Goal: Task Accomplishment & Management: Manage account settings

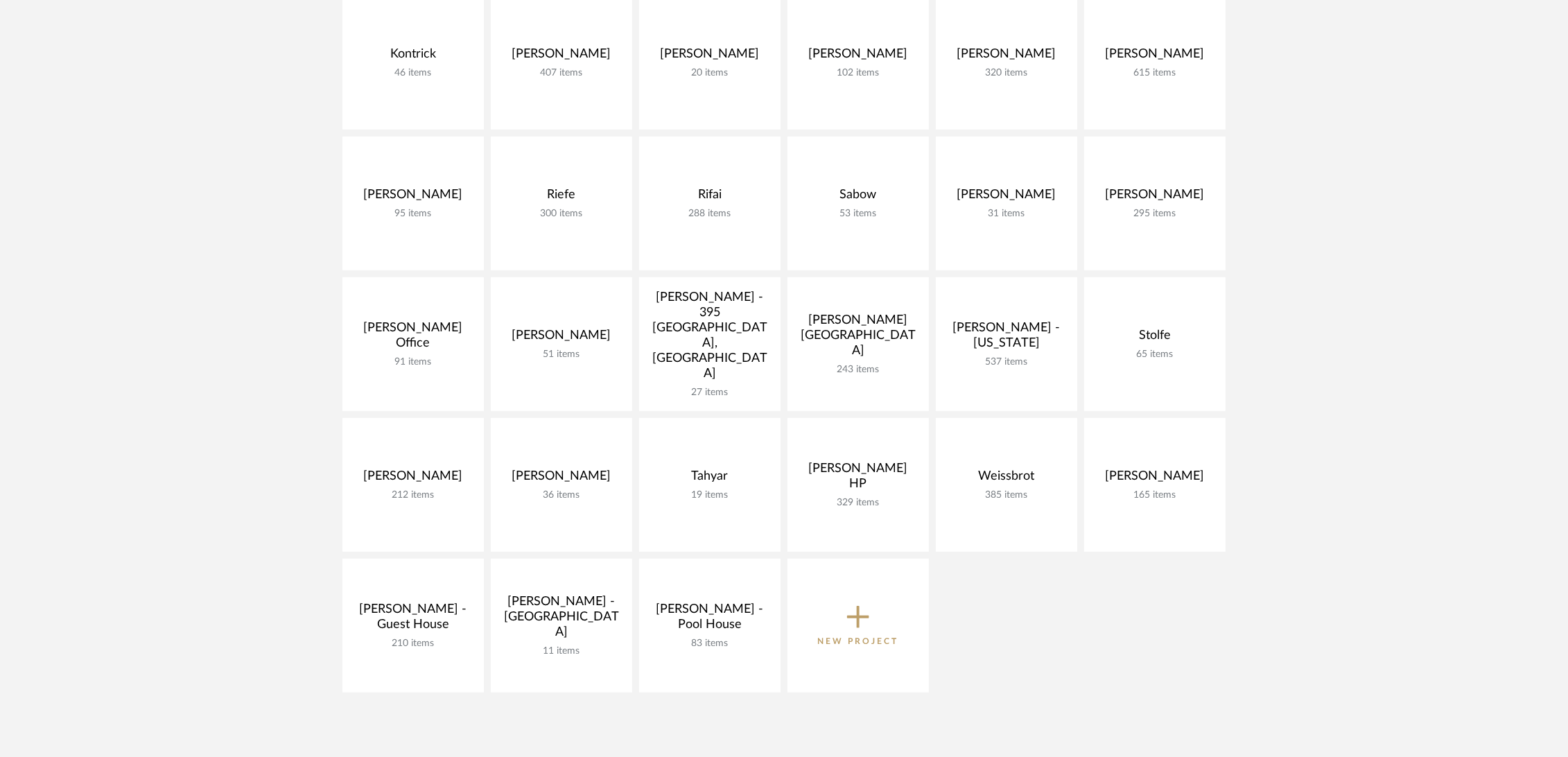
scroll to position [924, 0]
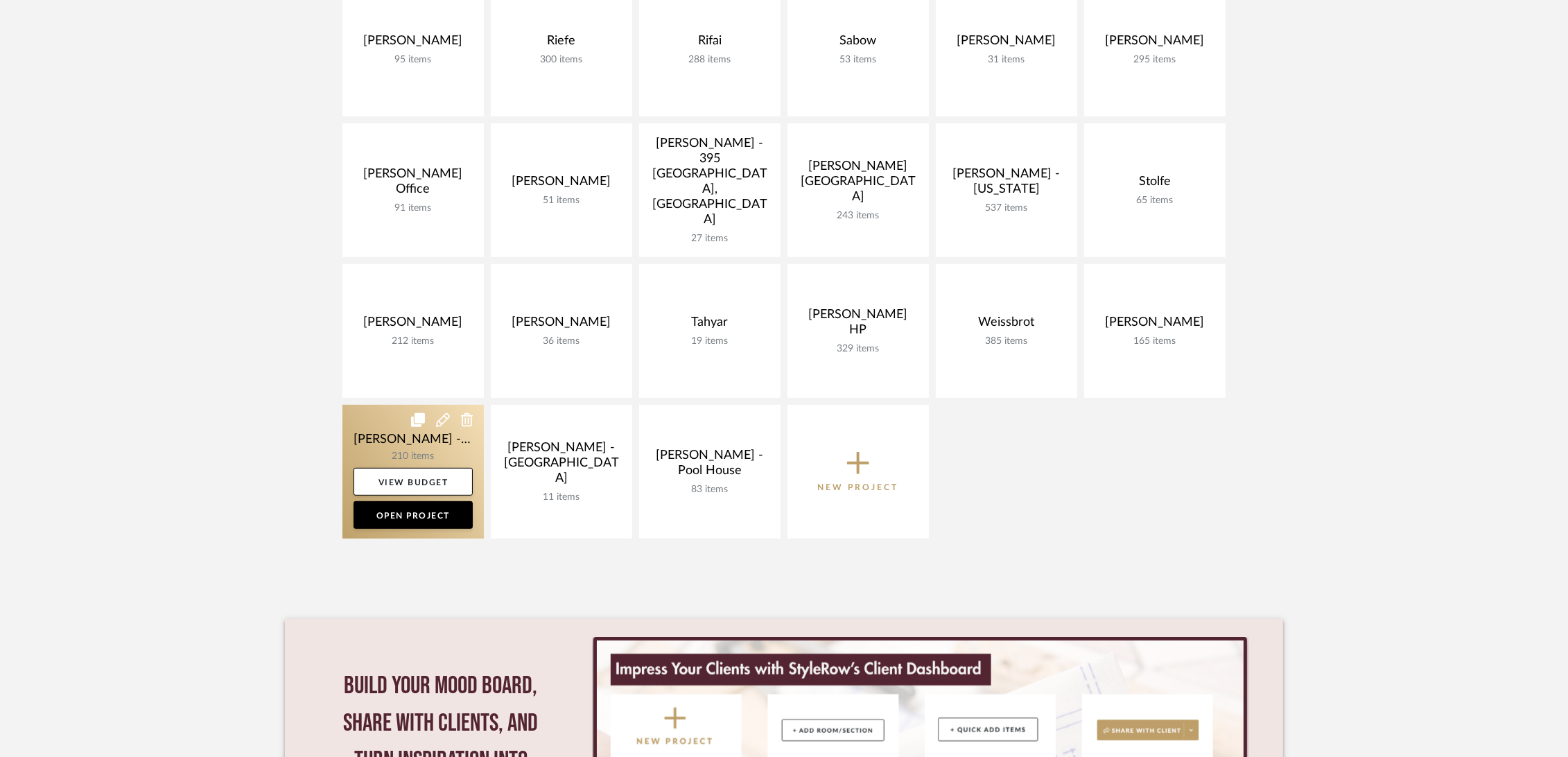
click at [372, 420] on link at bounding box center [413, 472] width 141 height 134
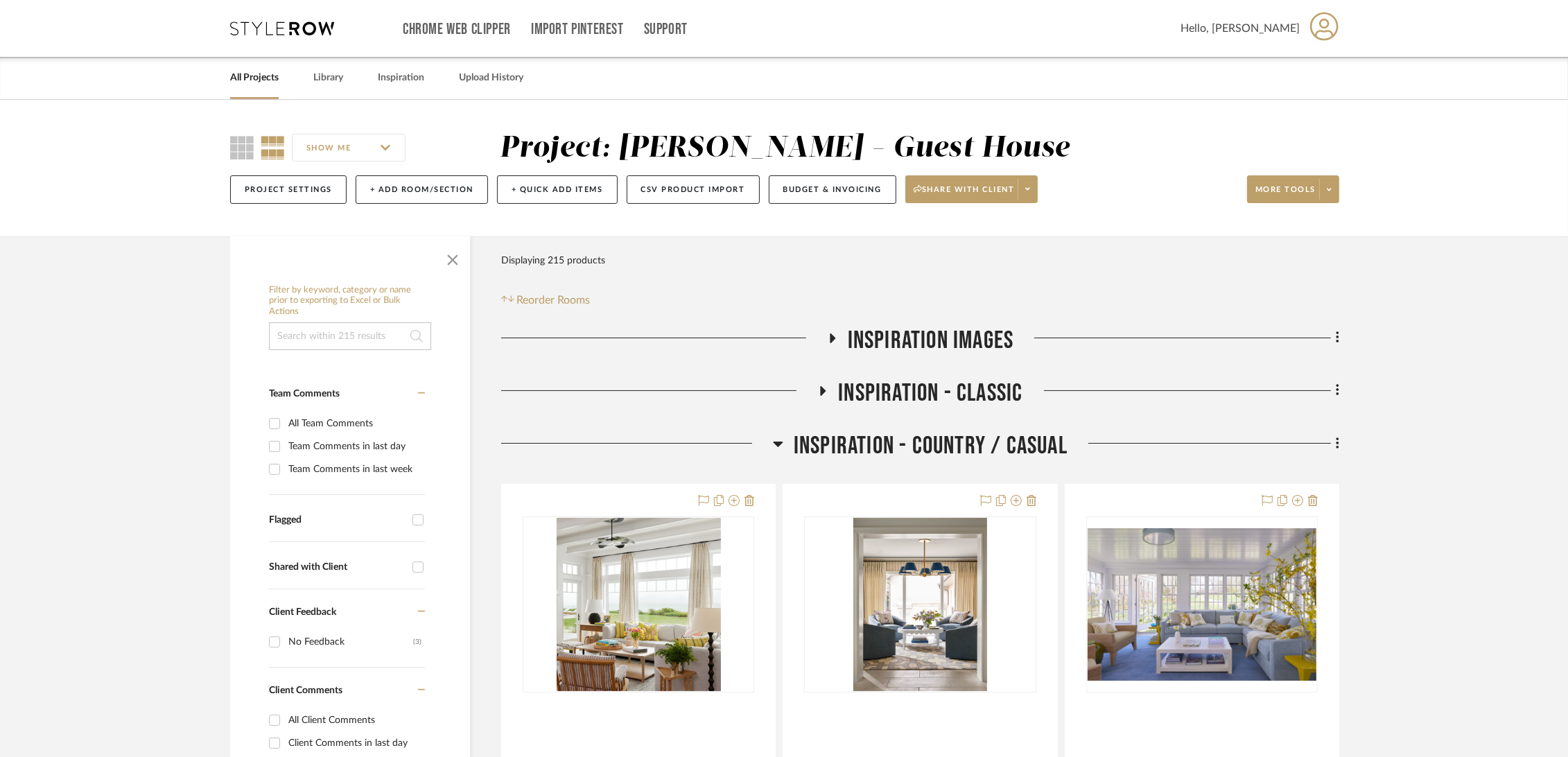
click at [981, 447] on span "Inspiration - Country / Casual" at bounding box center [930, 446] width 274 height 30
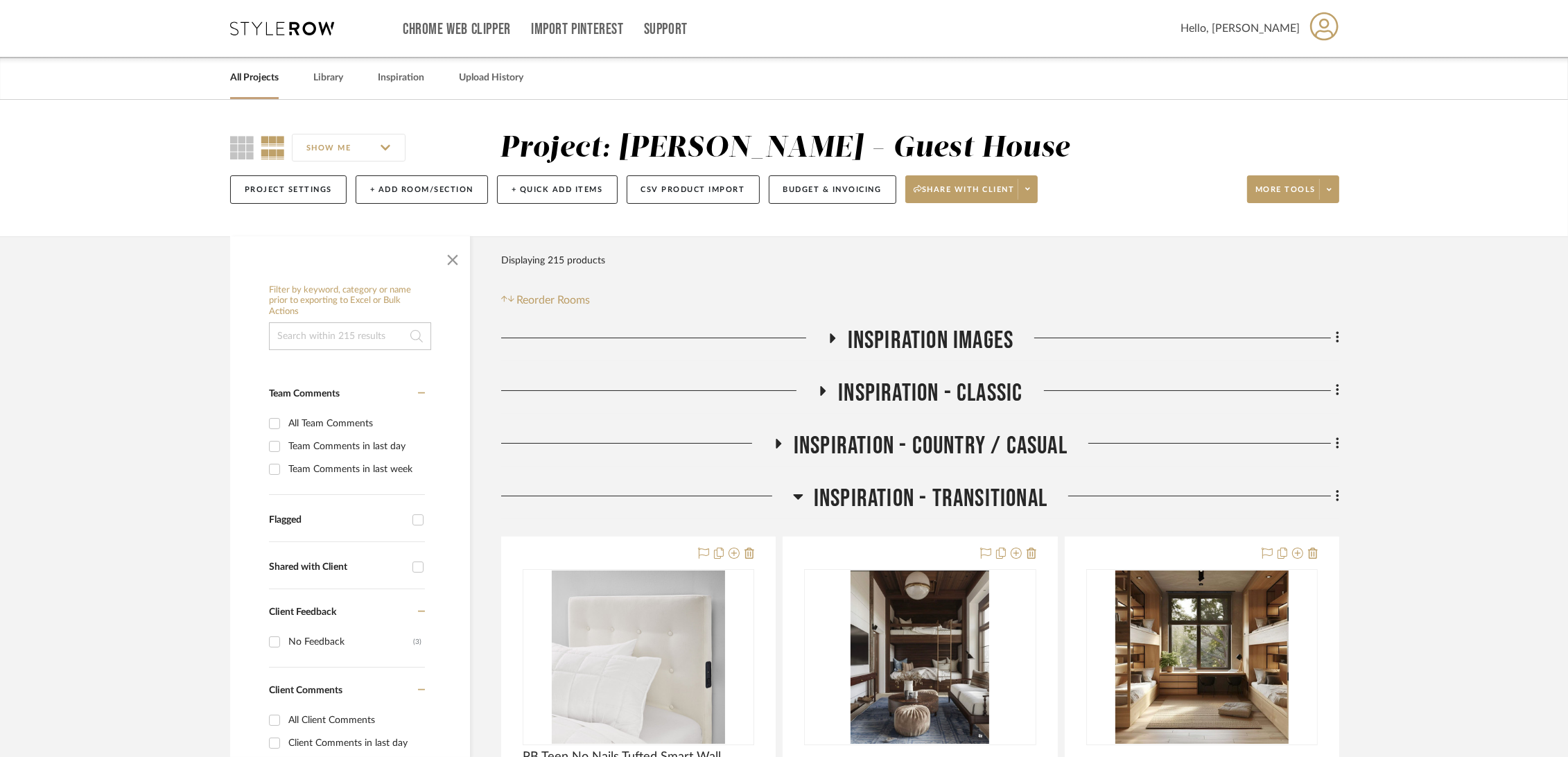
click at [961, 503] on span "Inspiration - Transitional" at bounding box center [930, 499] width 233 height 30
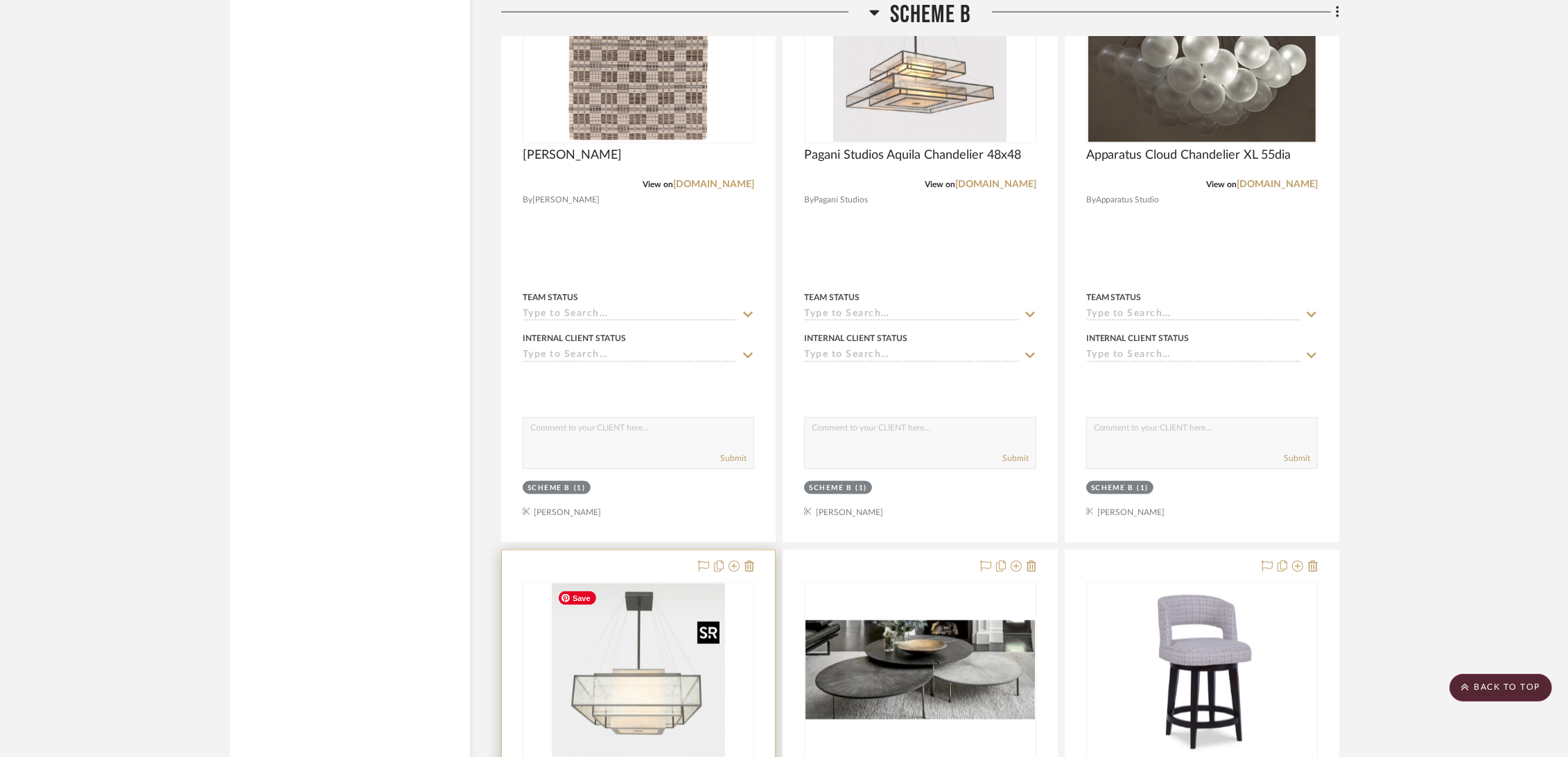
scroll to position [2465, 0]
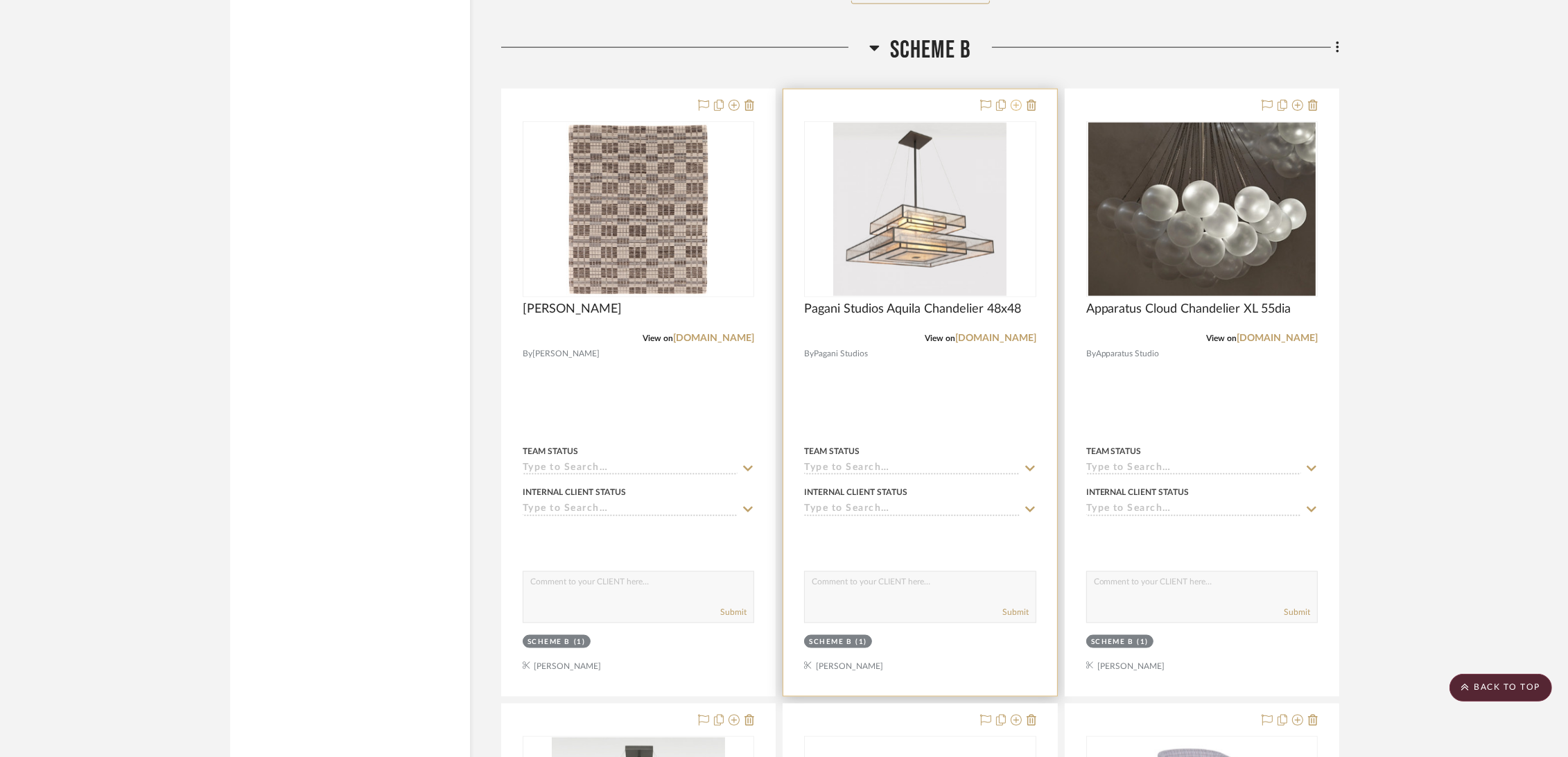
click at [1013, 104] on icon at bounding box center [1016, 105] width 11 height 11
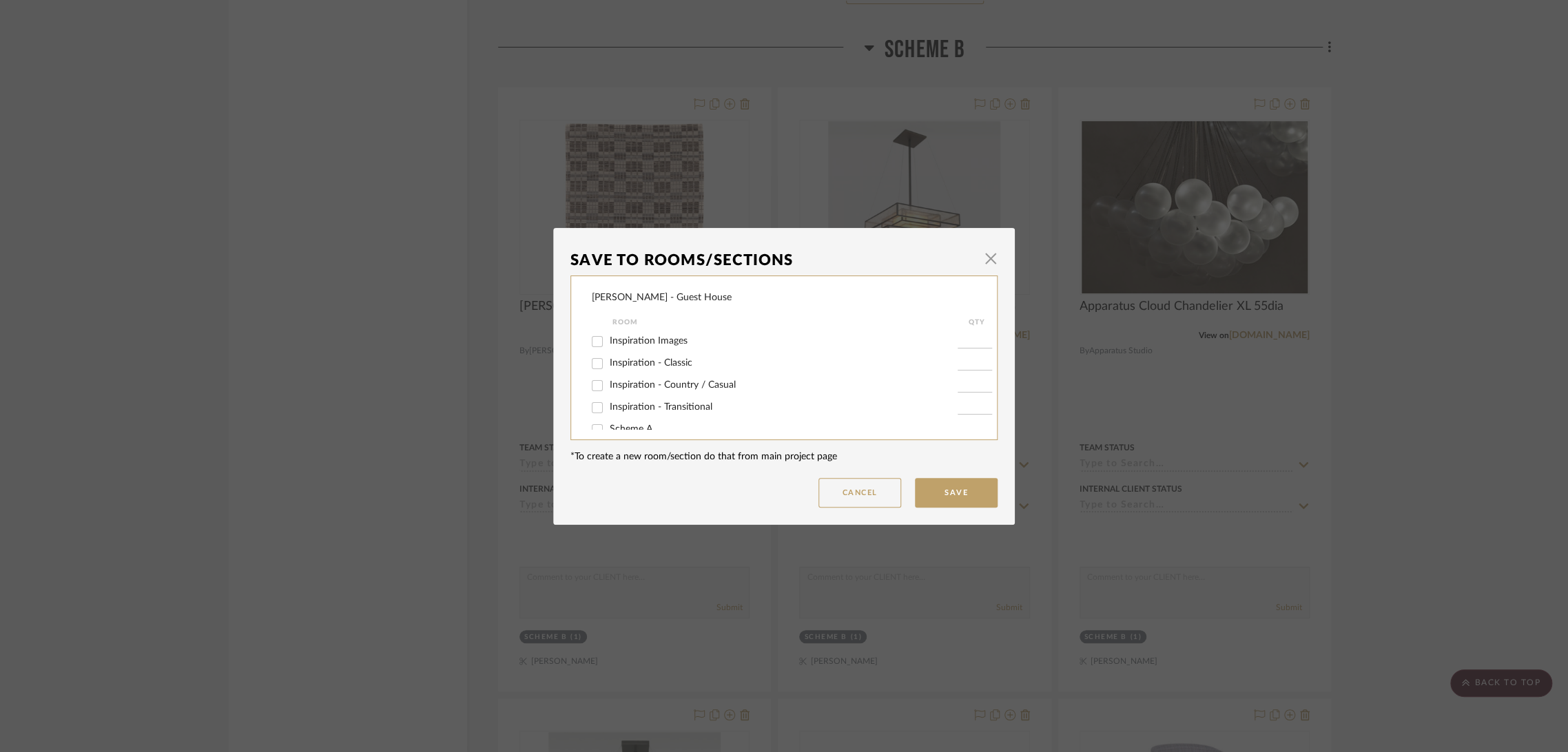
scroll to position [82, 0]
click at [626, 415] on span "Potential Furniture Options" at bounding box center [668, 414] width 117 height 10
click at [608, 415] on input "Potential Furniture Options" at bounding box center [597, 415] width 22 height 22
checkbox input "true"
type input "1"
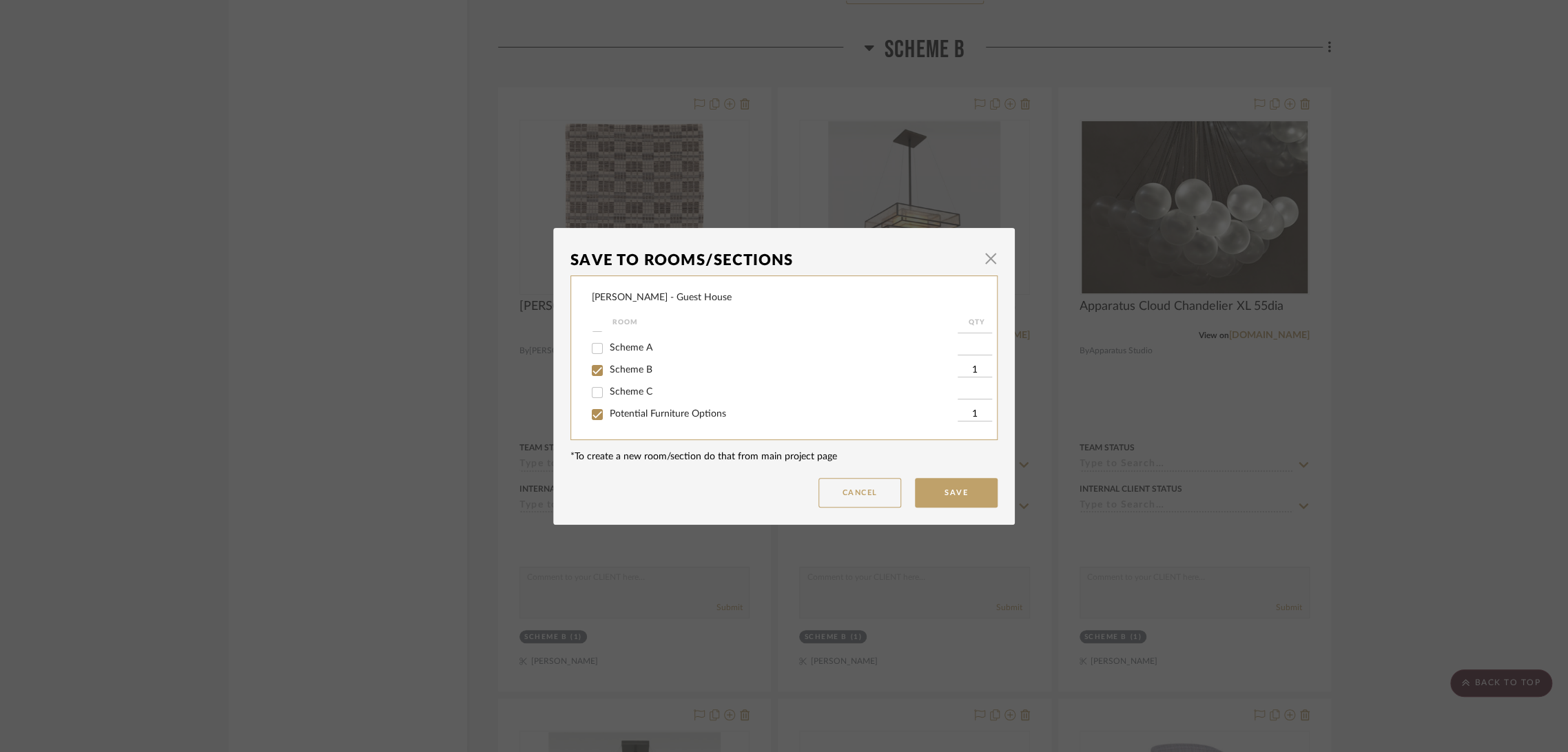
click at [628, 367] on span "Scheme B" at bounding box center [631, 370] width 43 height 10
click at [608, 367] on input "Scheme B" at bounding box center [597, 370] width 22 height 22
checkbox input "false"
click at [955, 493] on button "Save" at bounding box center [956, 492] width 83 height 29
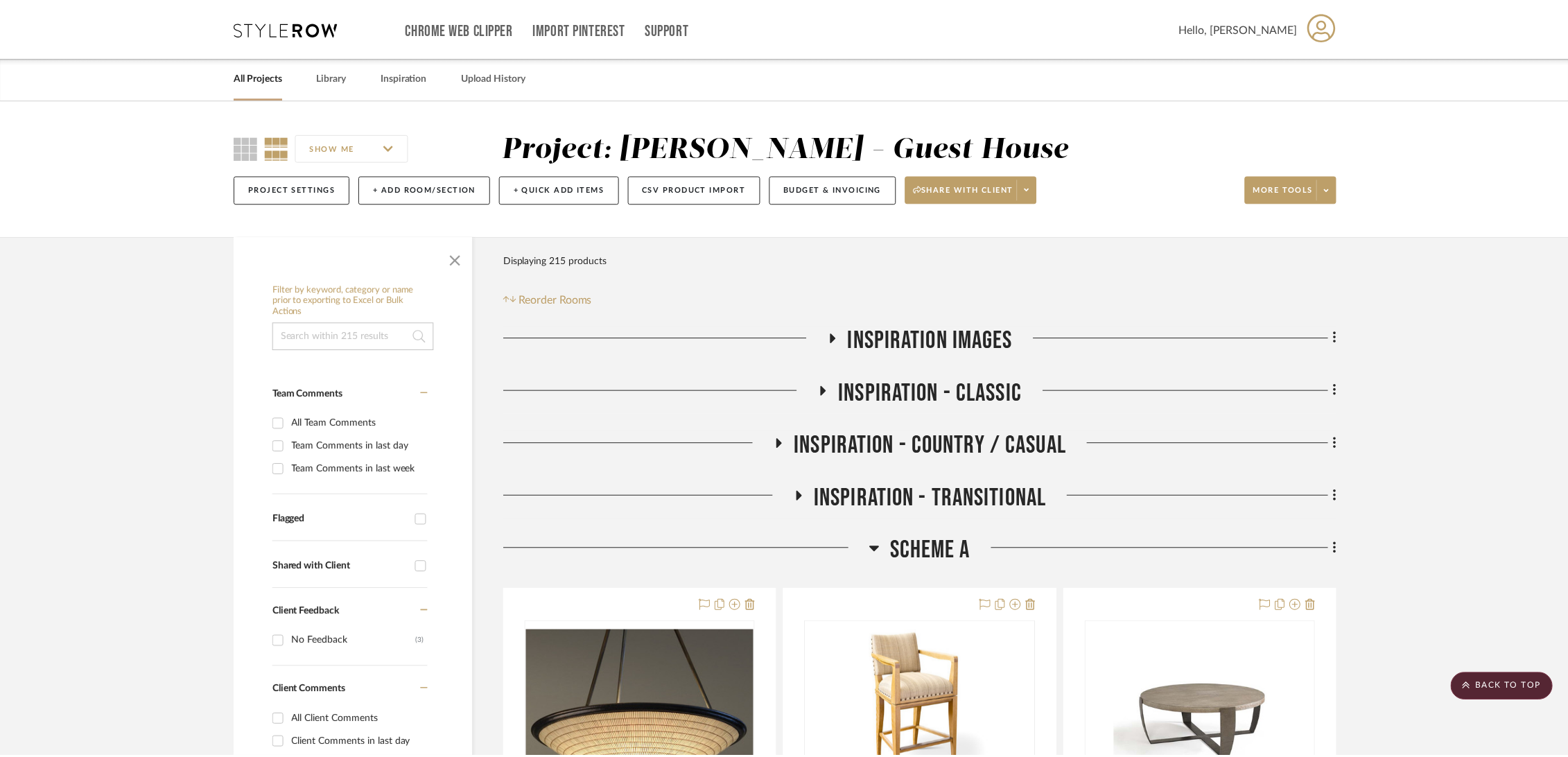
scroll to position [2465, 0]
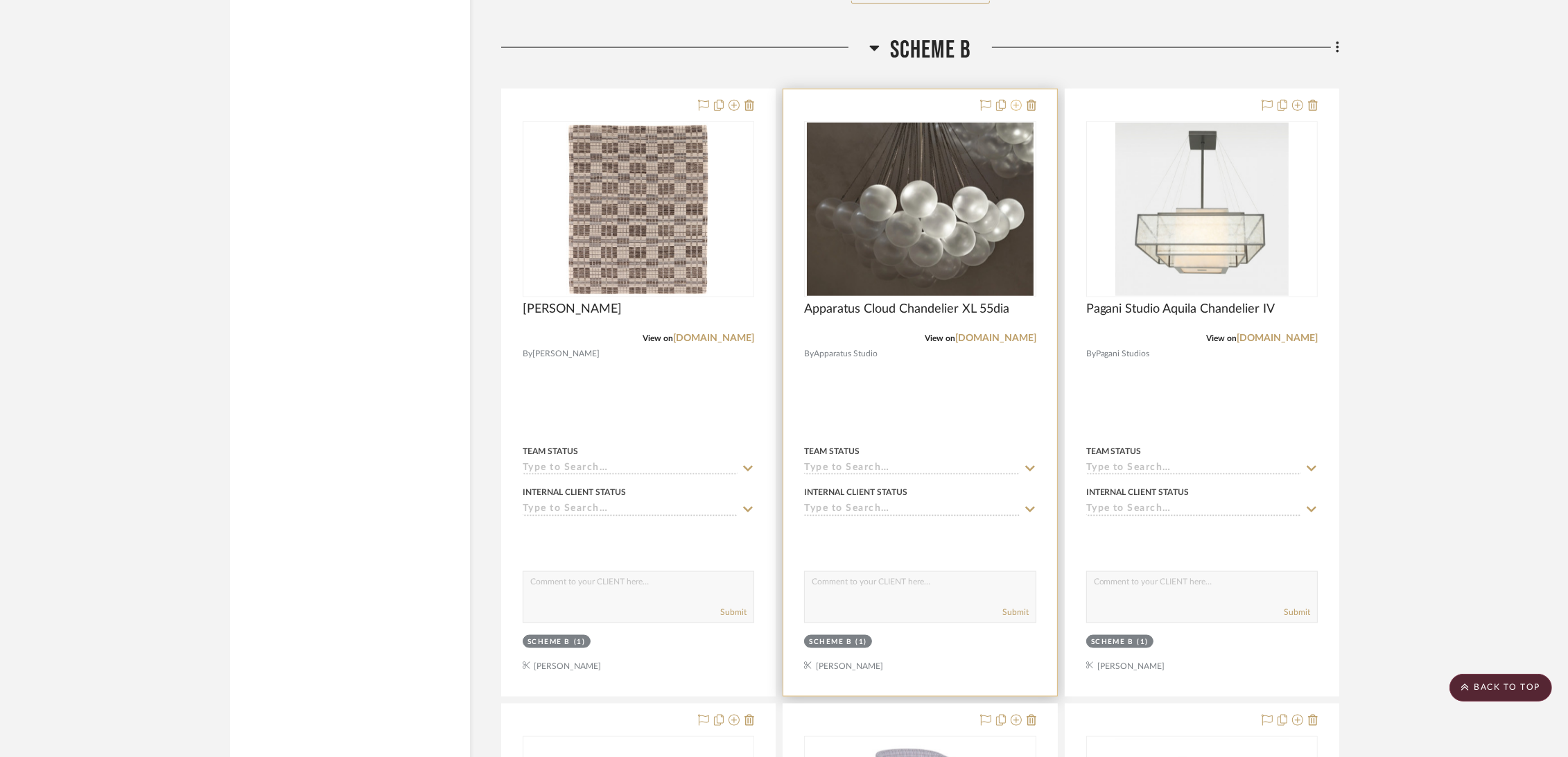
click at [1015, 102] on icon at bounding box center [1016, 105] width 11 height 11
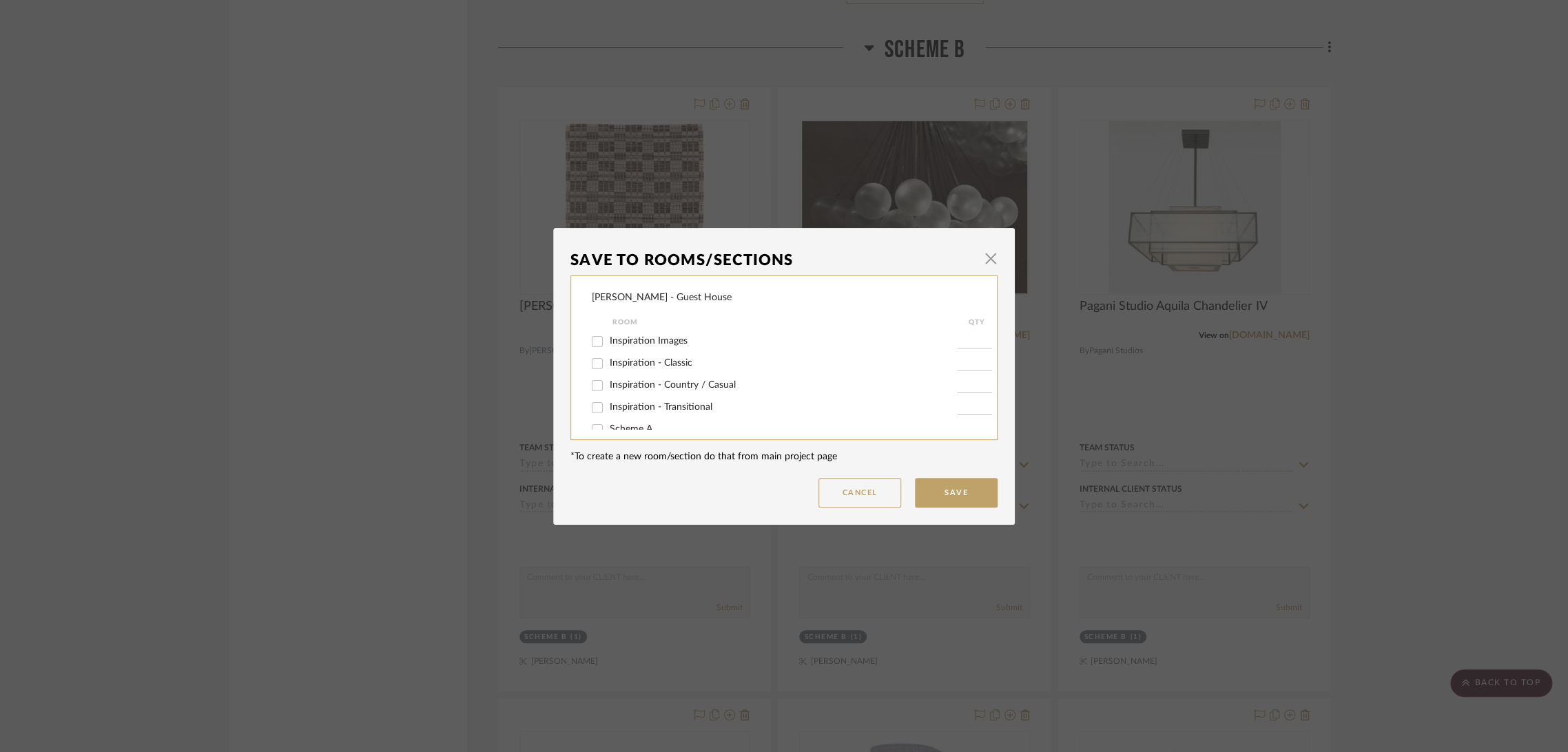
scroll to position [82, 0]
click at [634, 415] on span "Potential Furniture Options" at bounding box center [668, 414] width 117 height 10
click at [608, 415] on input "Potential Furniture Options" at bounding box center [597, 415] width 22 height 22
checkbox input "true"
type input "1"
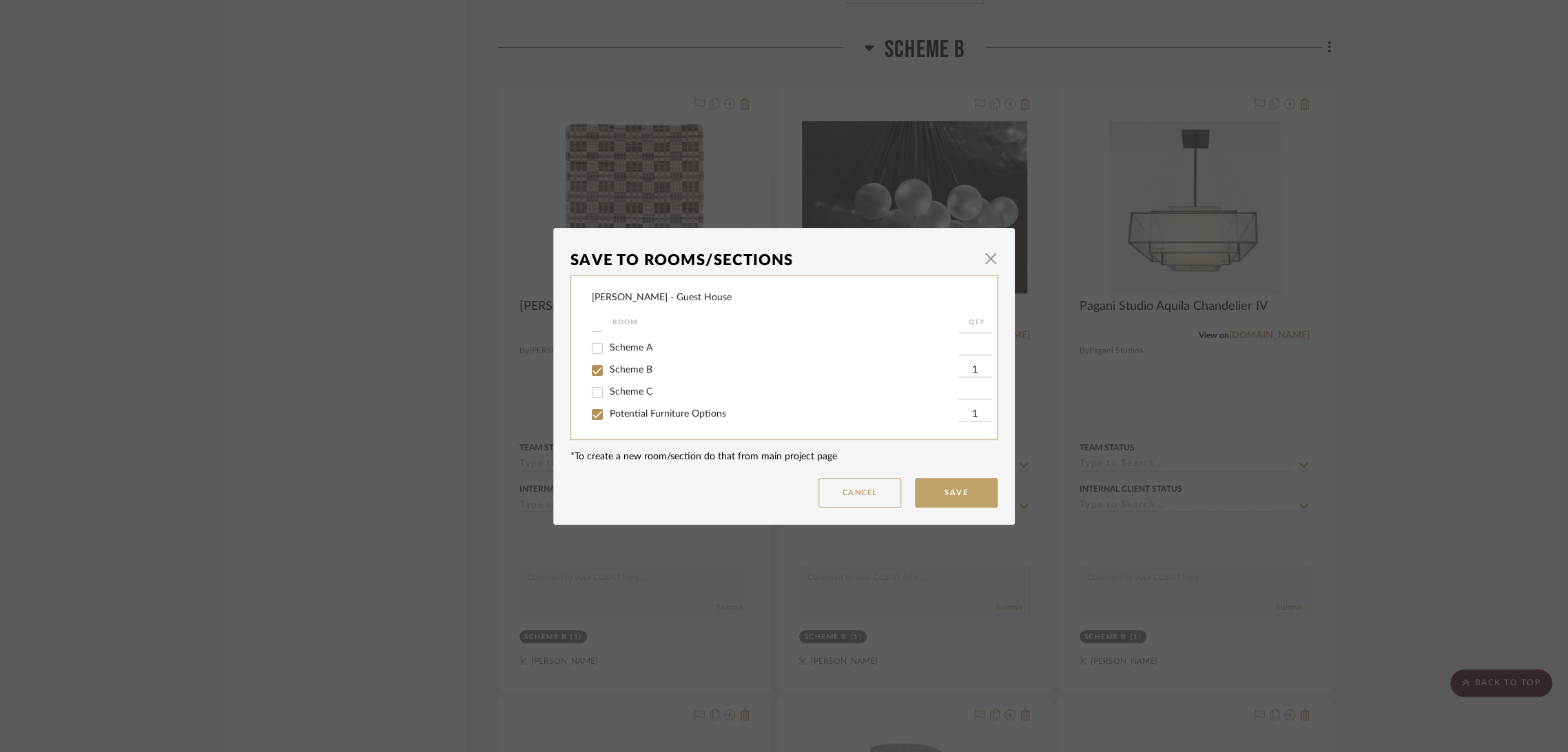
click at [628, 370] on span "Scheme B" at bounding box center [631, 370] width 43 height 10
click at [608, 370] on input "Scheme B" at bounding box center [597, 370] width 22 height 22
checkbox input "false"
click at [950, 494] on button "Save" at bounding box center [956, 492] width 83 height 29
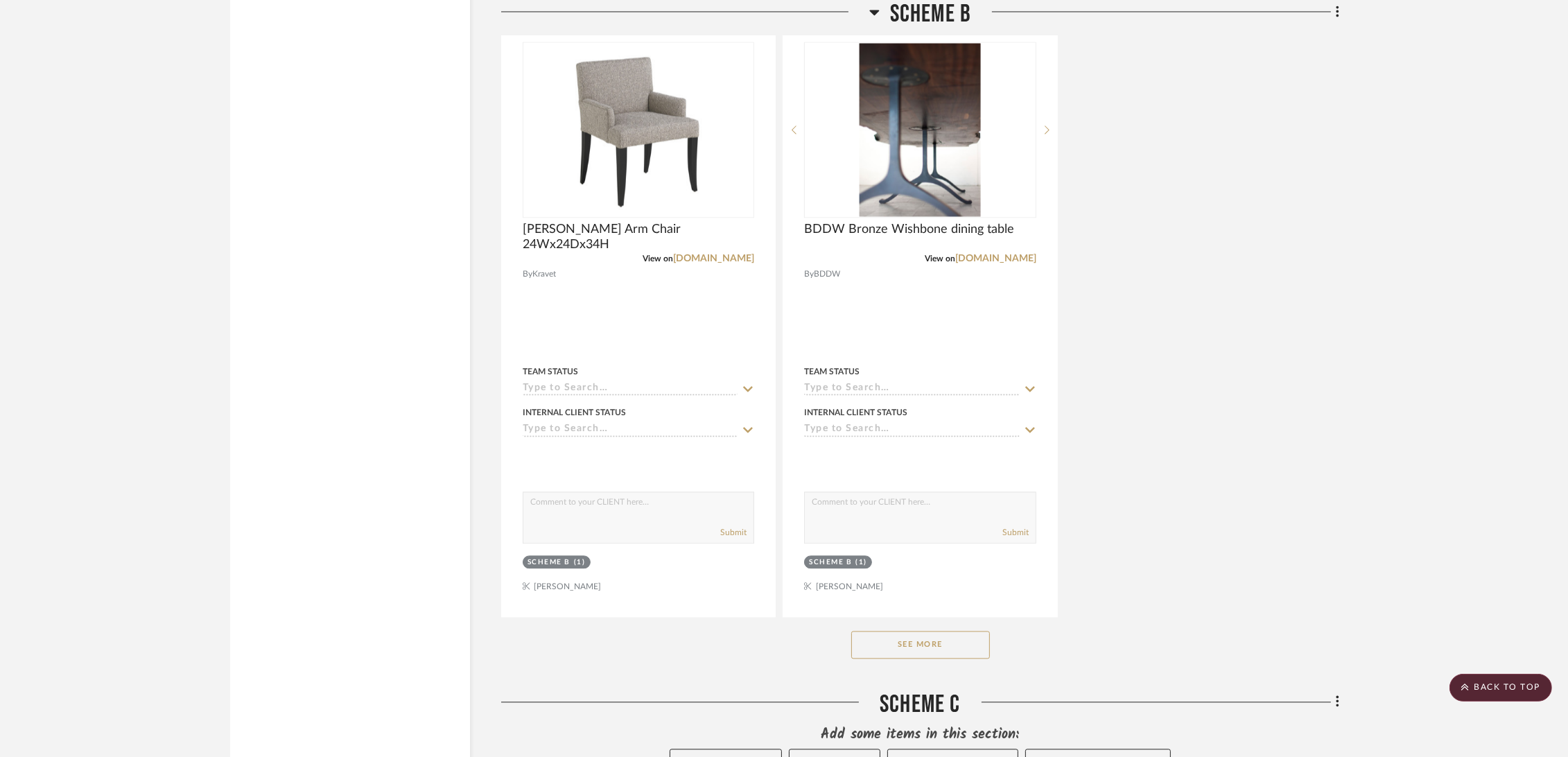
scroll to position [4082, 0]
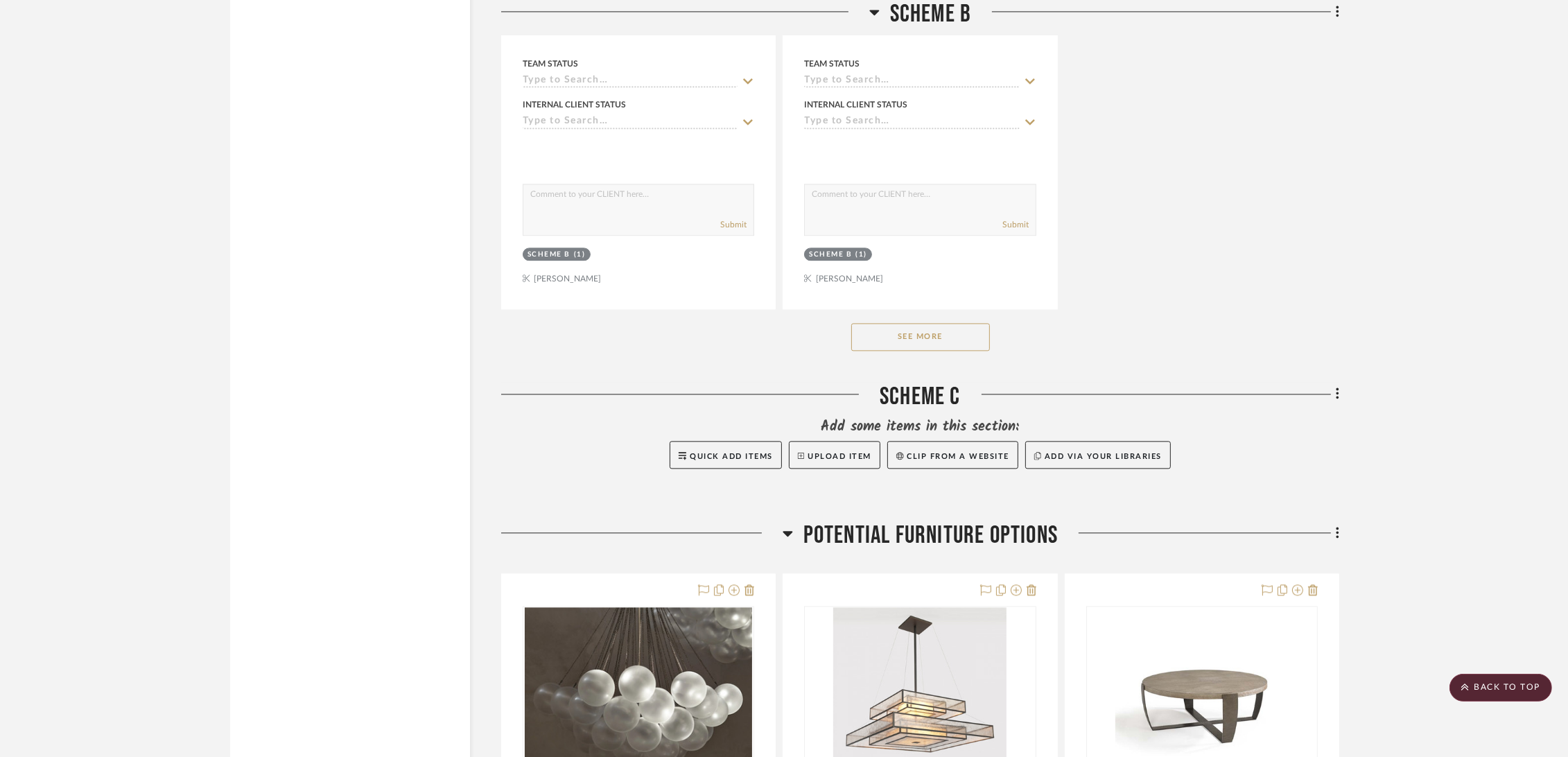
click at [948, 335] on button "See More" at bounding box center [920, 337] width 138 height 28
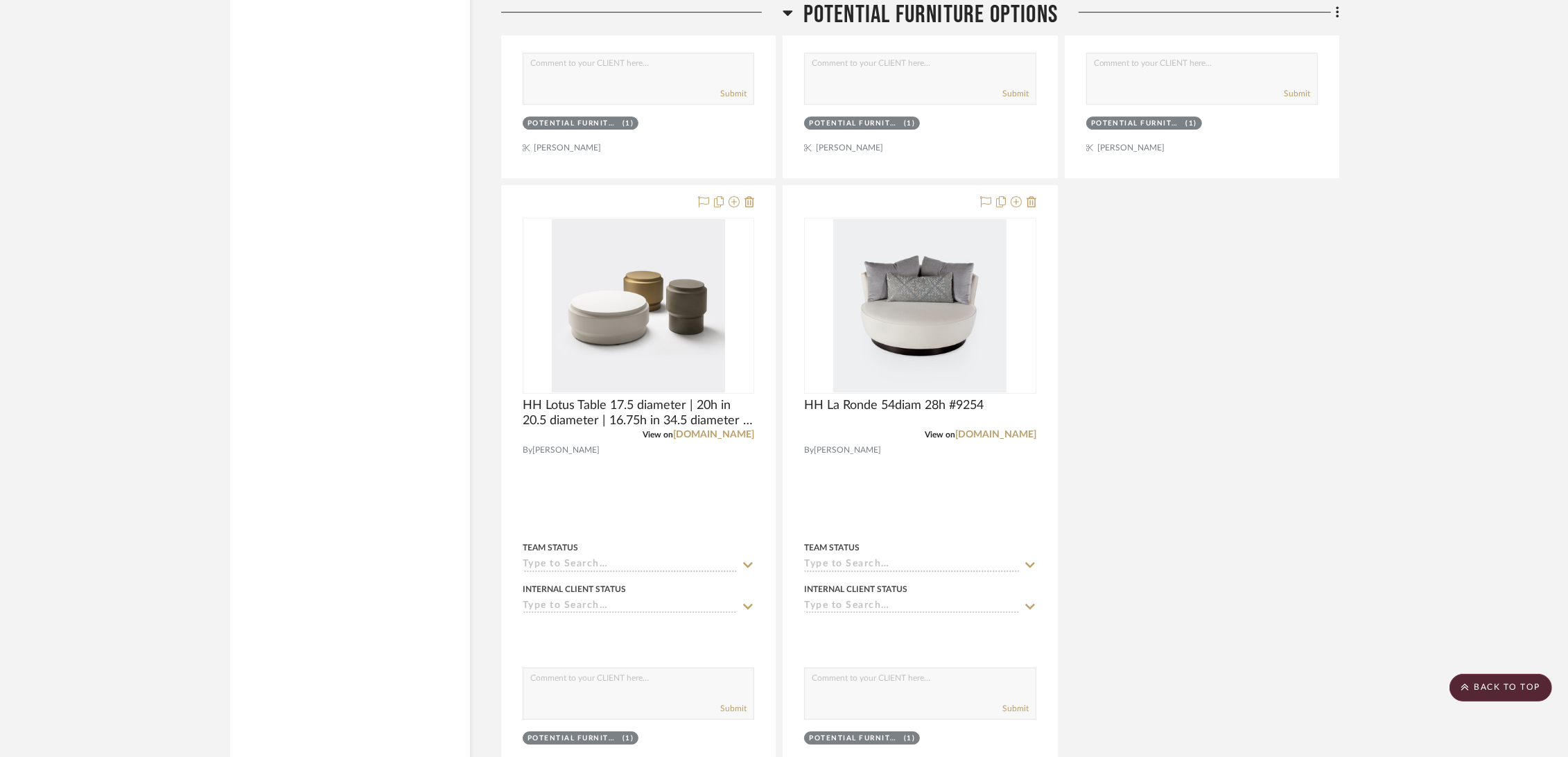
scroll to position [5854, 0]
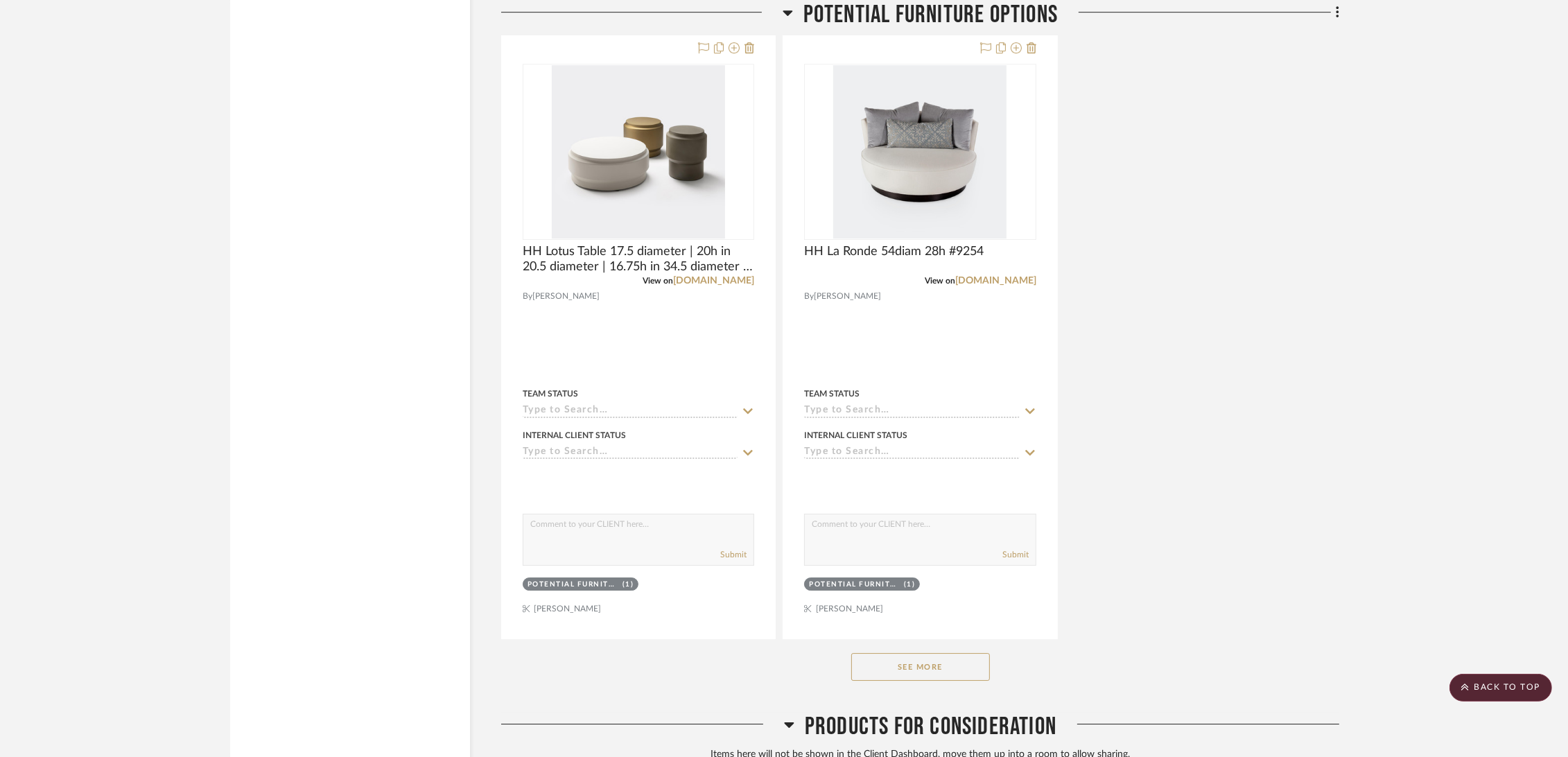
click at [920, 661] on button "See More" at bounding box center [920, 667] width 138 height 28
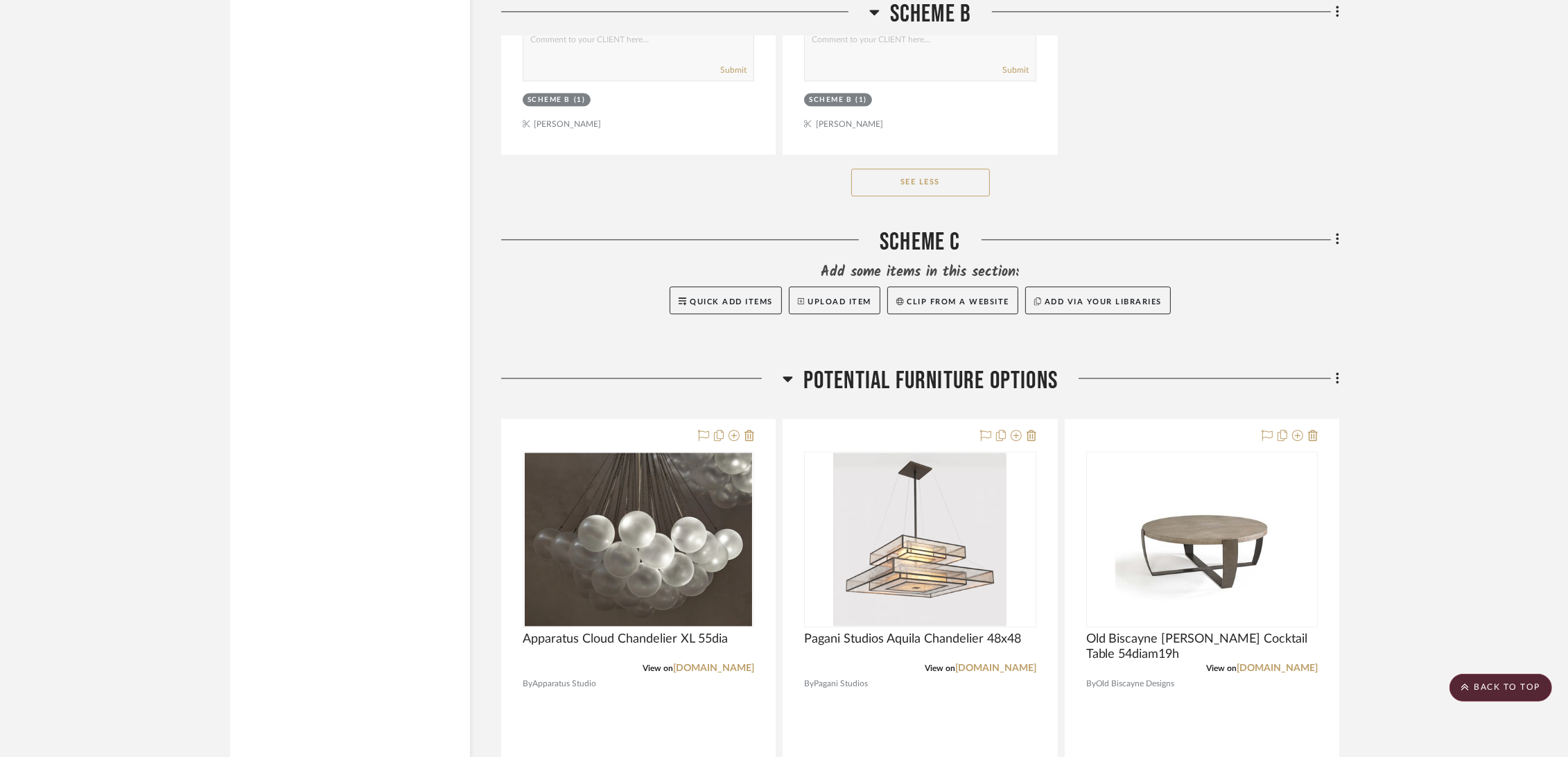
scroll to position [4082, 0]
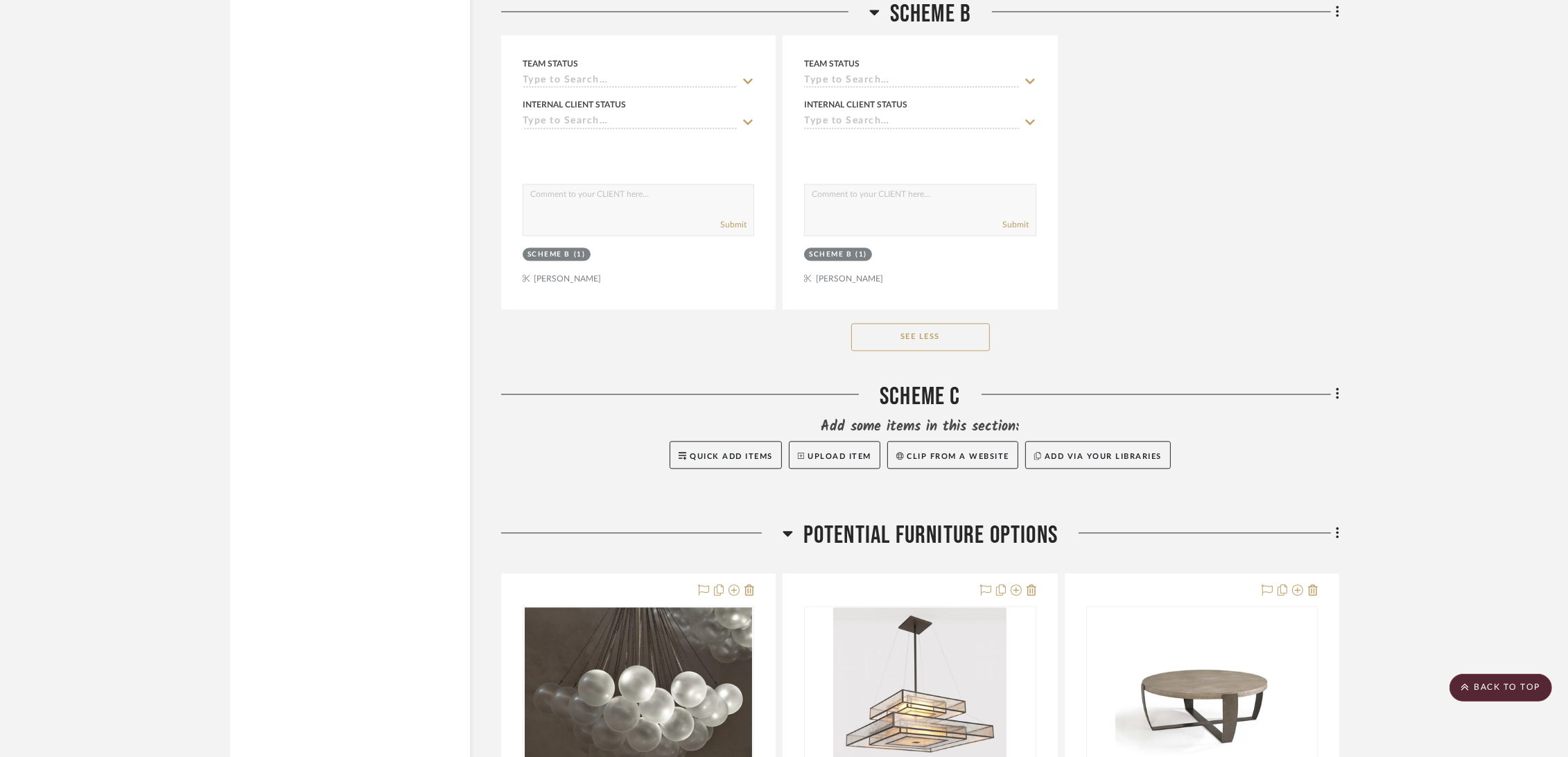
click at [868, 536] on span "Potential Furniture Options" at bounding box center [930, 535] width 255 height 30
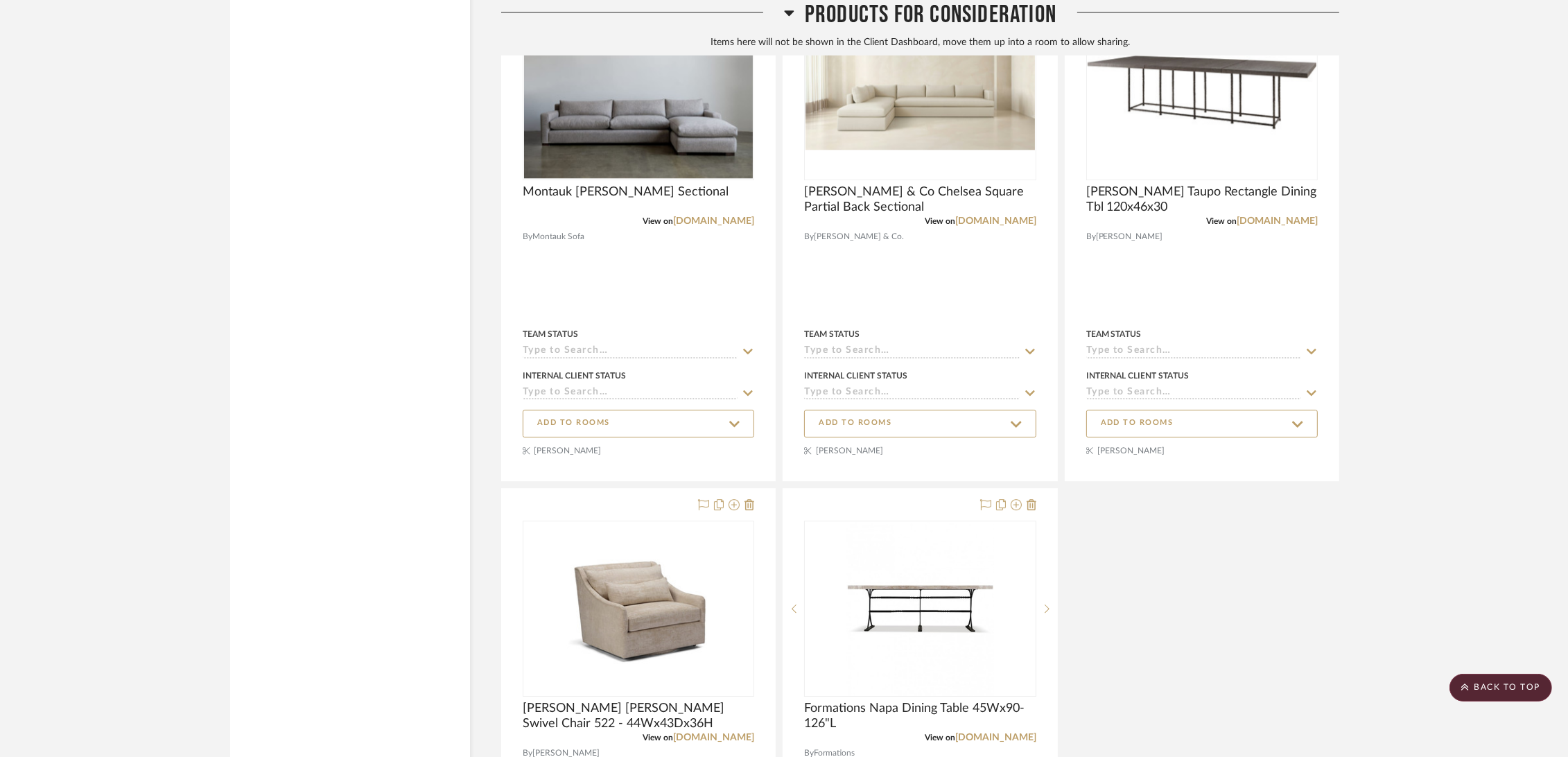
scroll to position [5350, 0]
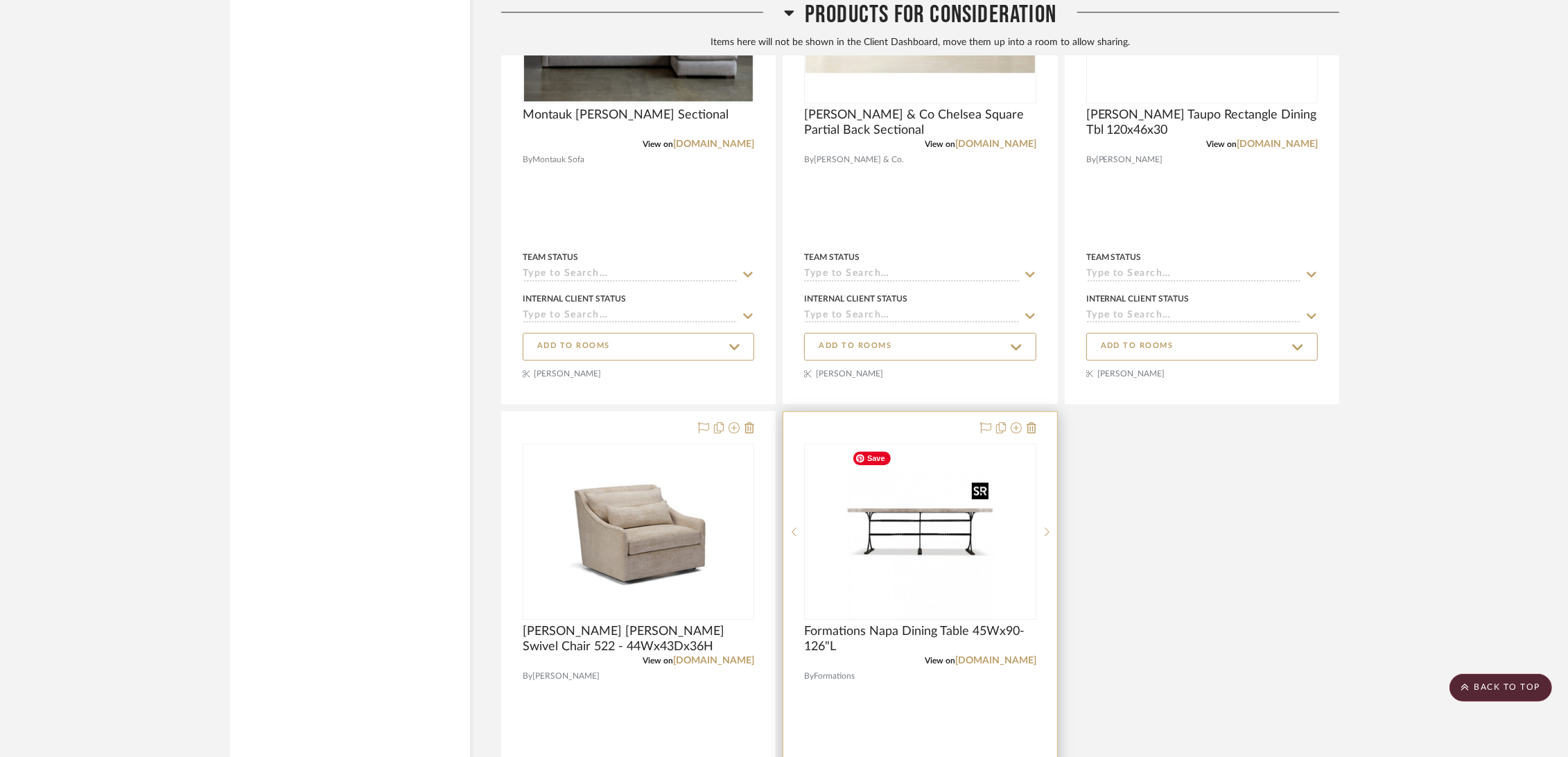
click at [883, 533] on img "0" at bounding box center [920, 532] width 148 height 174
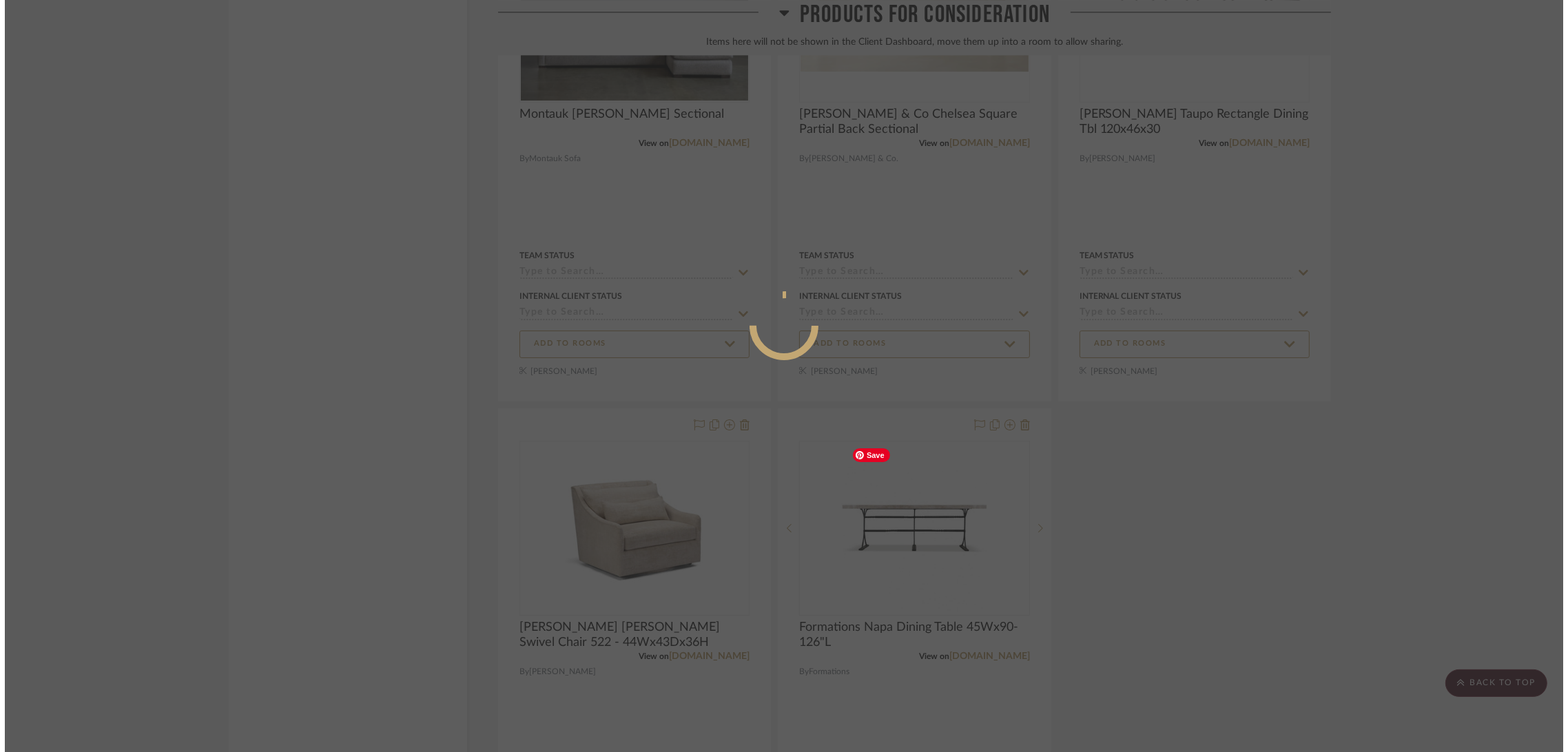
scroll to position [0, 0]
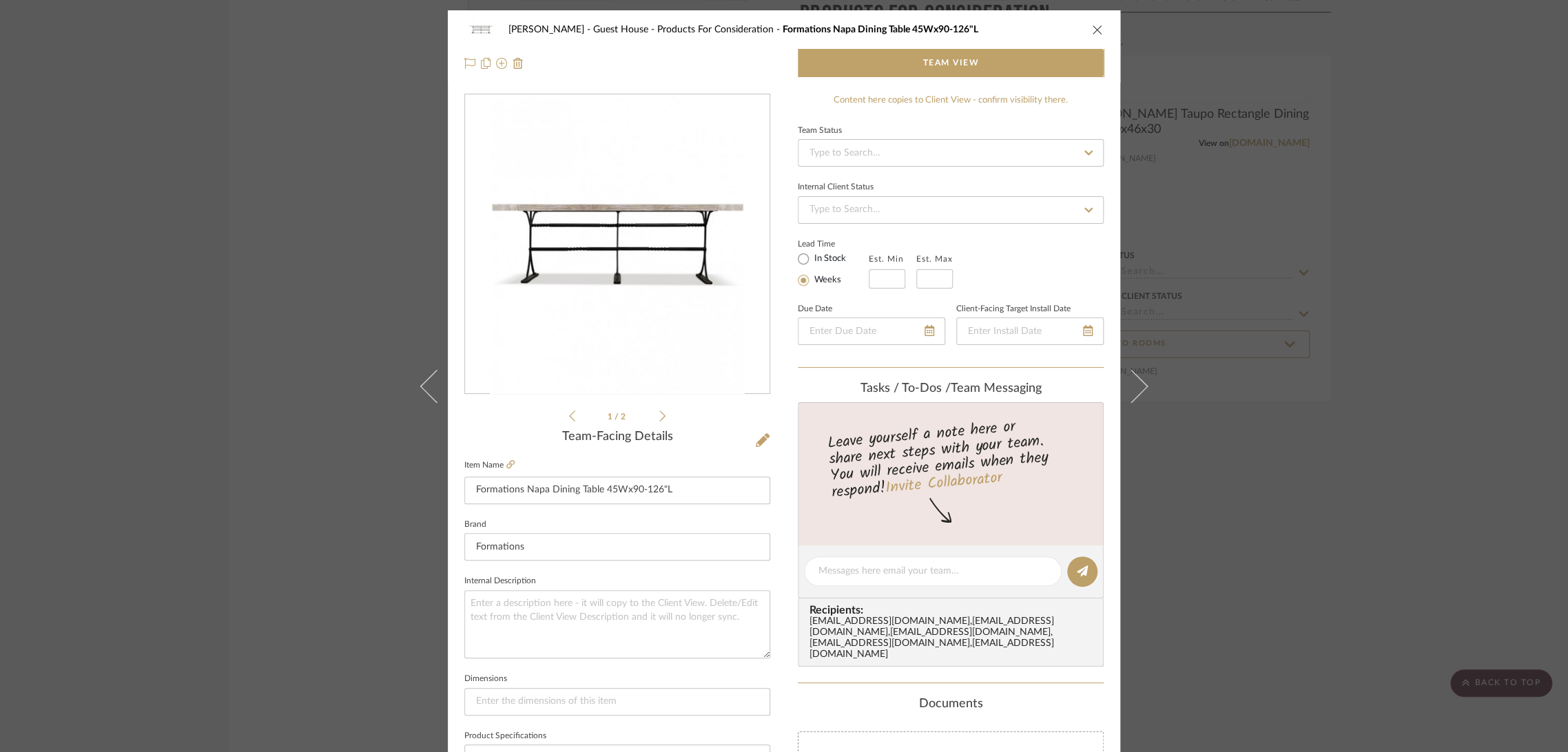
click at [660, 416] on icon at bounding box center [662, 416] width 6 height 11
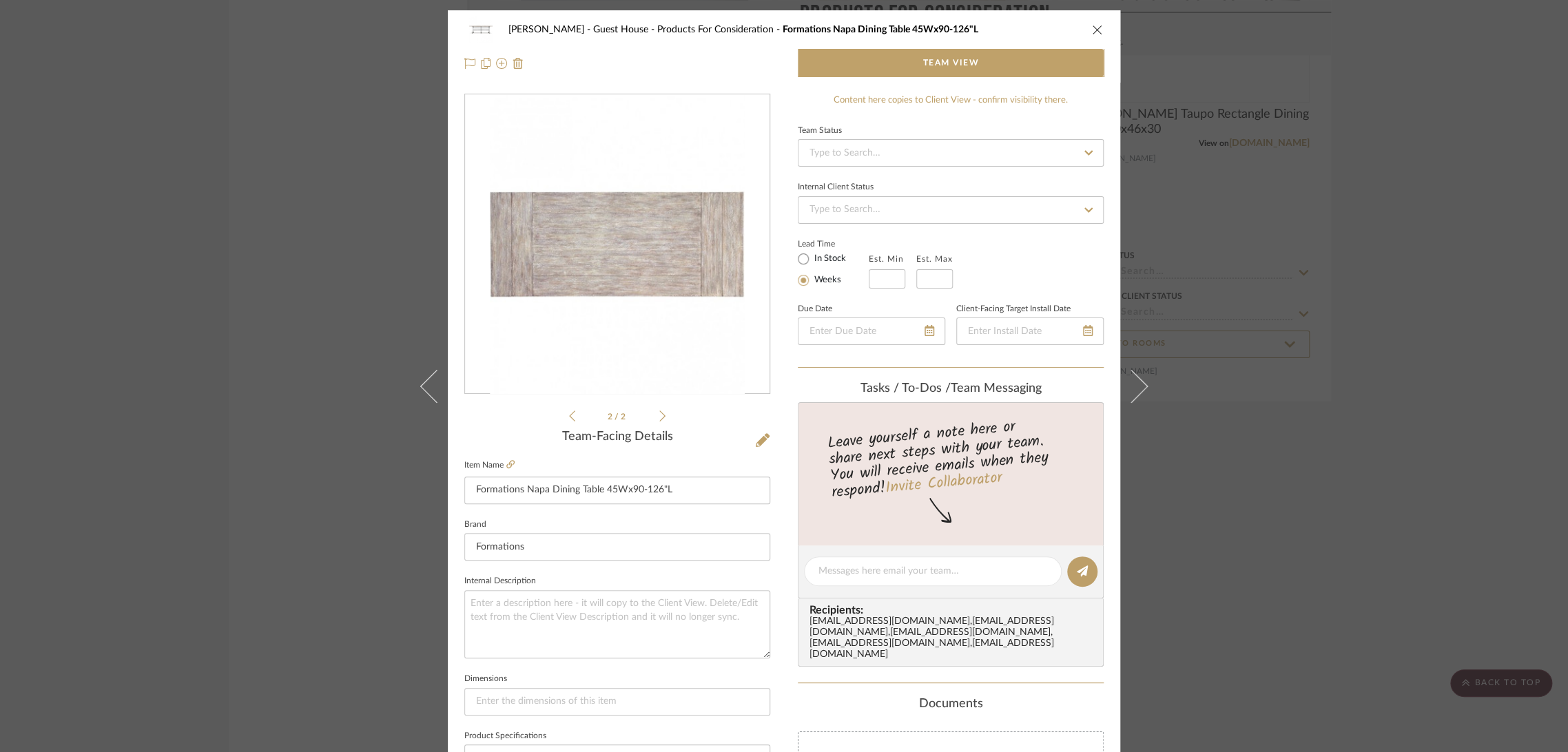
click at [569, 413] on icon at bounding box center [572, 416] width 6 height 13
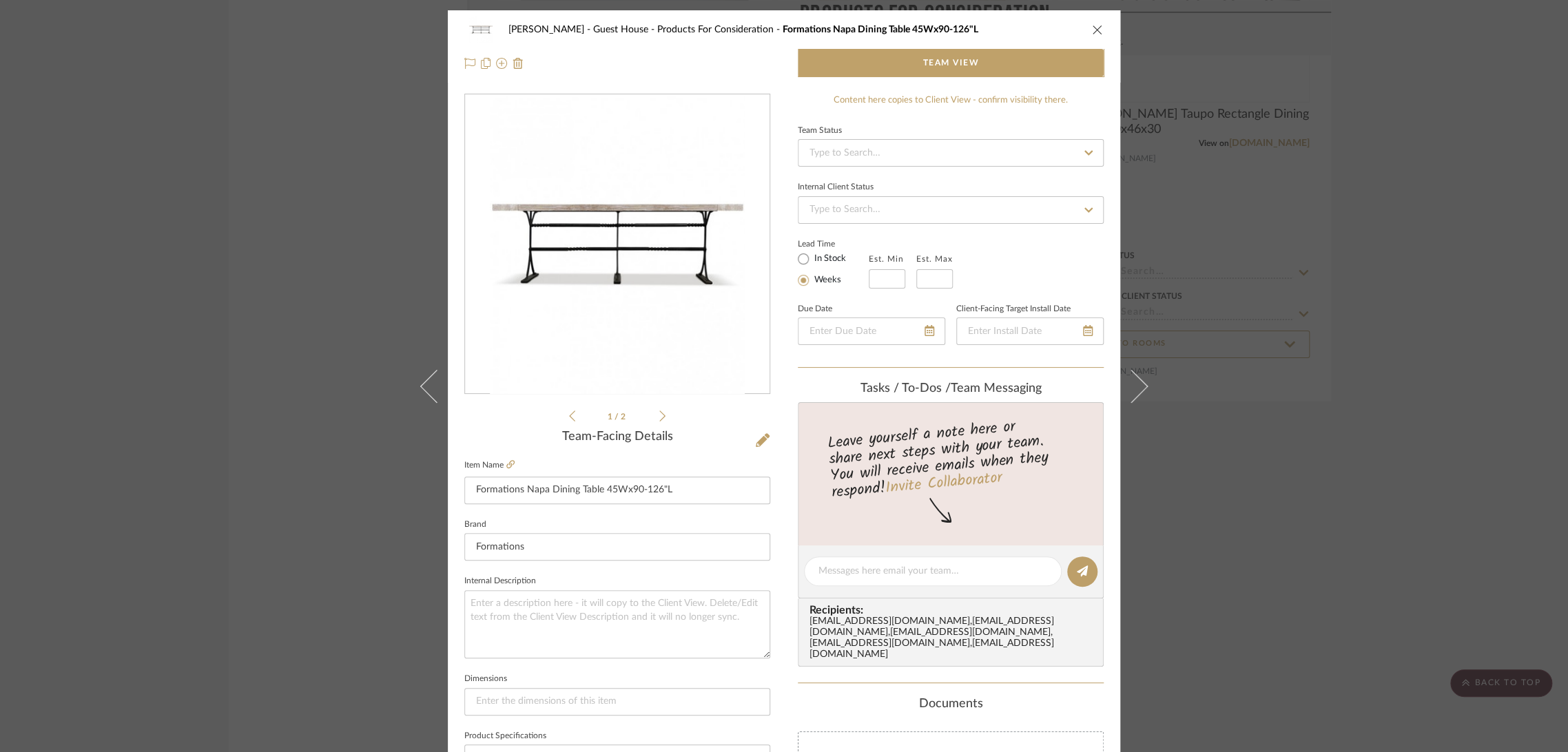
click at [1095, 26] on icon "close" at bounding box center [1097, 29] width 11 height 11
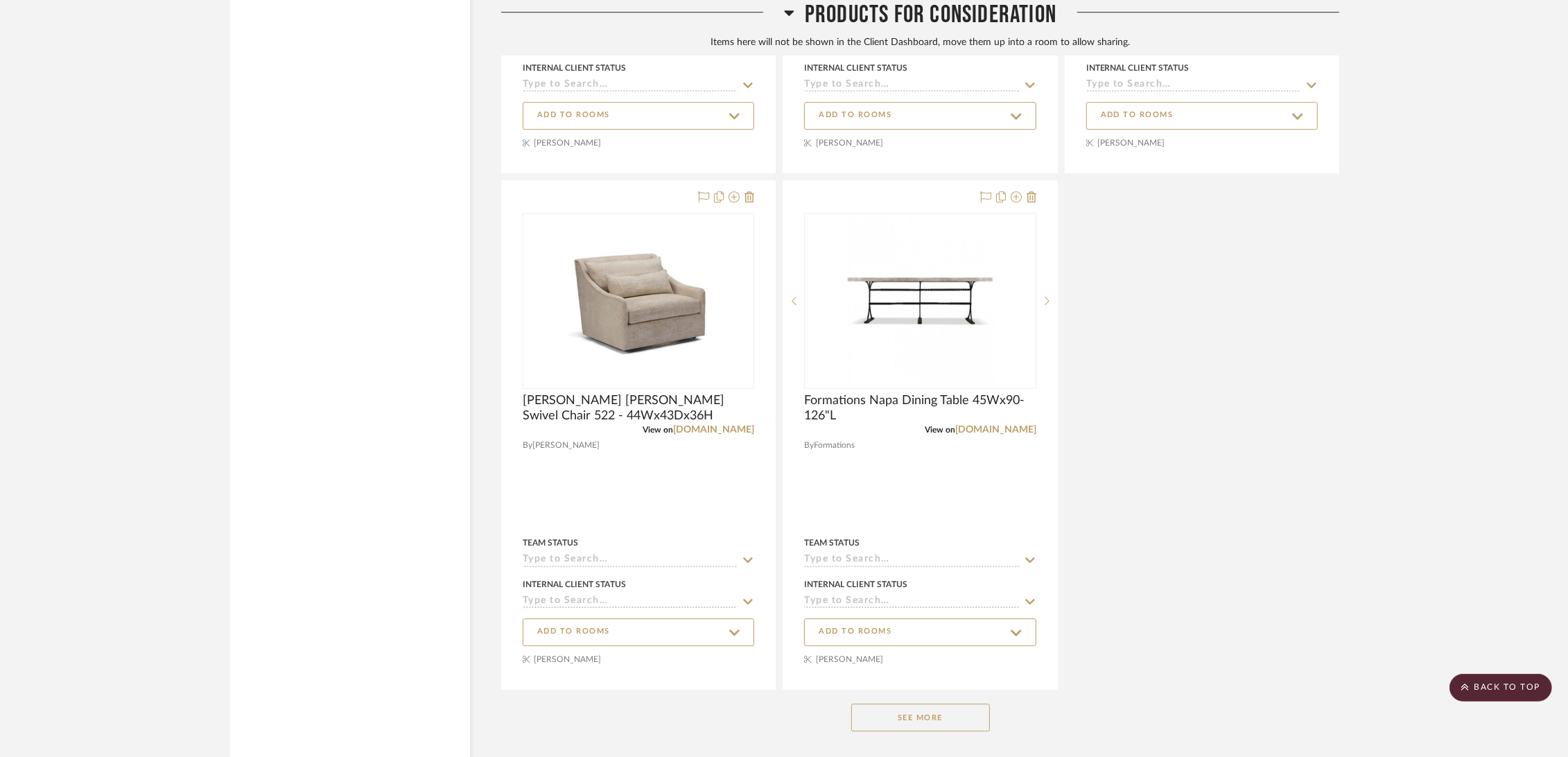
scroll to position [5657, 0]
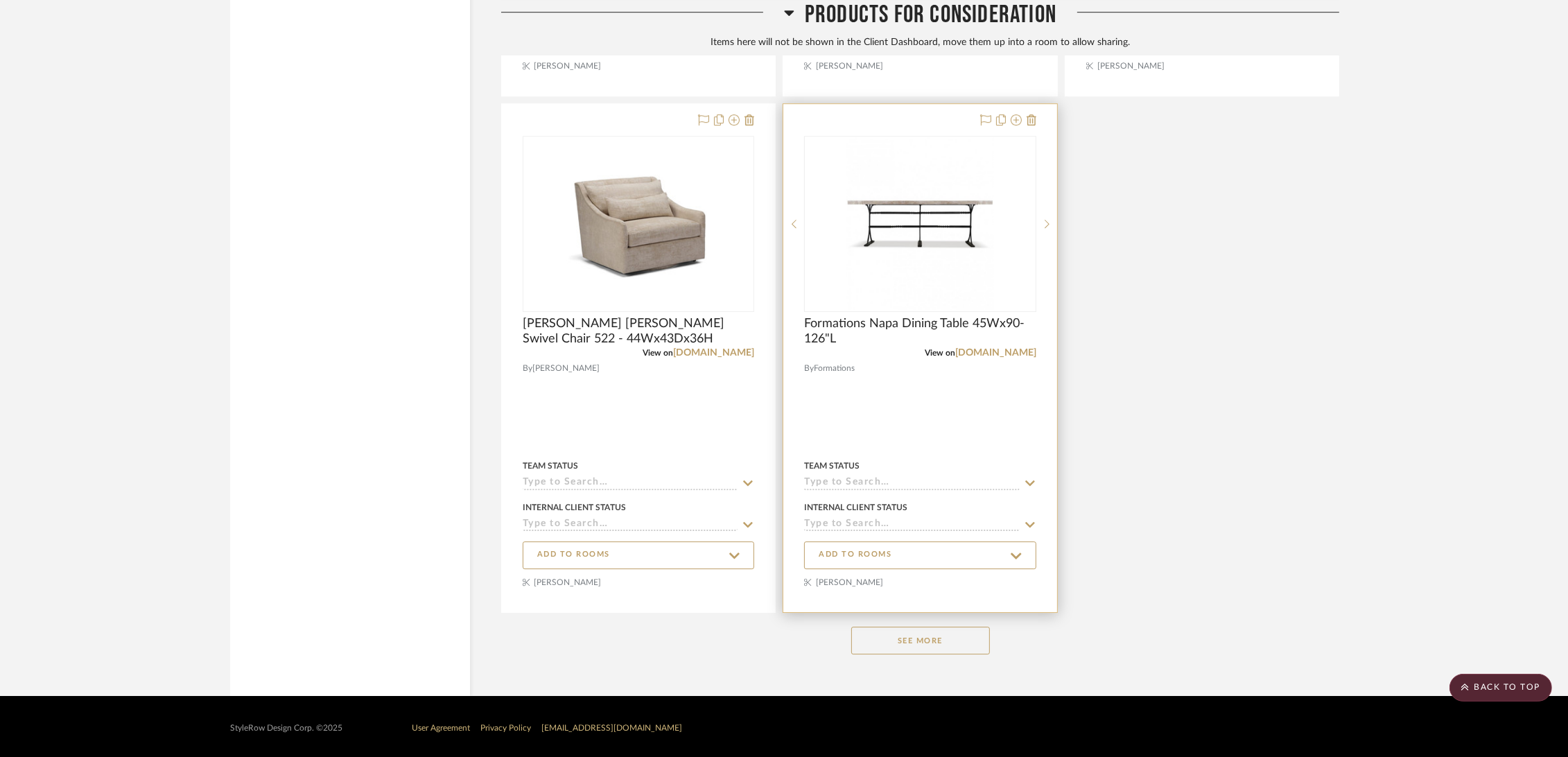
drag, startPoint x: 918, startPoint y: 638, endPoint x: 920, endPoint y: 595, distance: 43.0
click at [917, 639] on button "See More" at bounding box center [920, 641] width 138 height 28
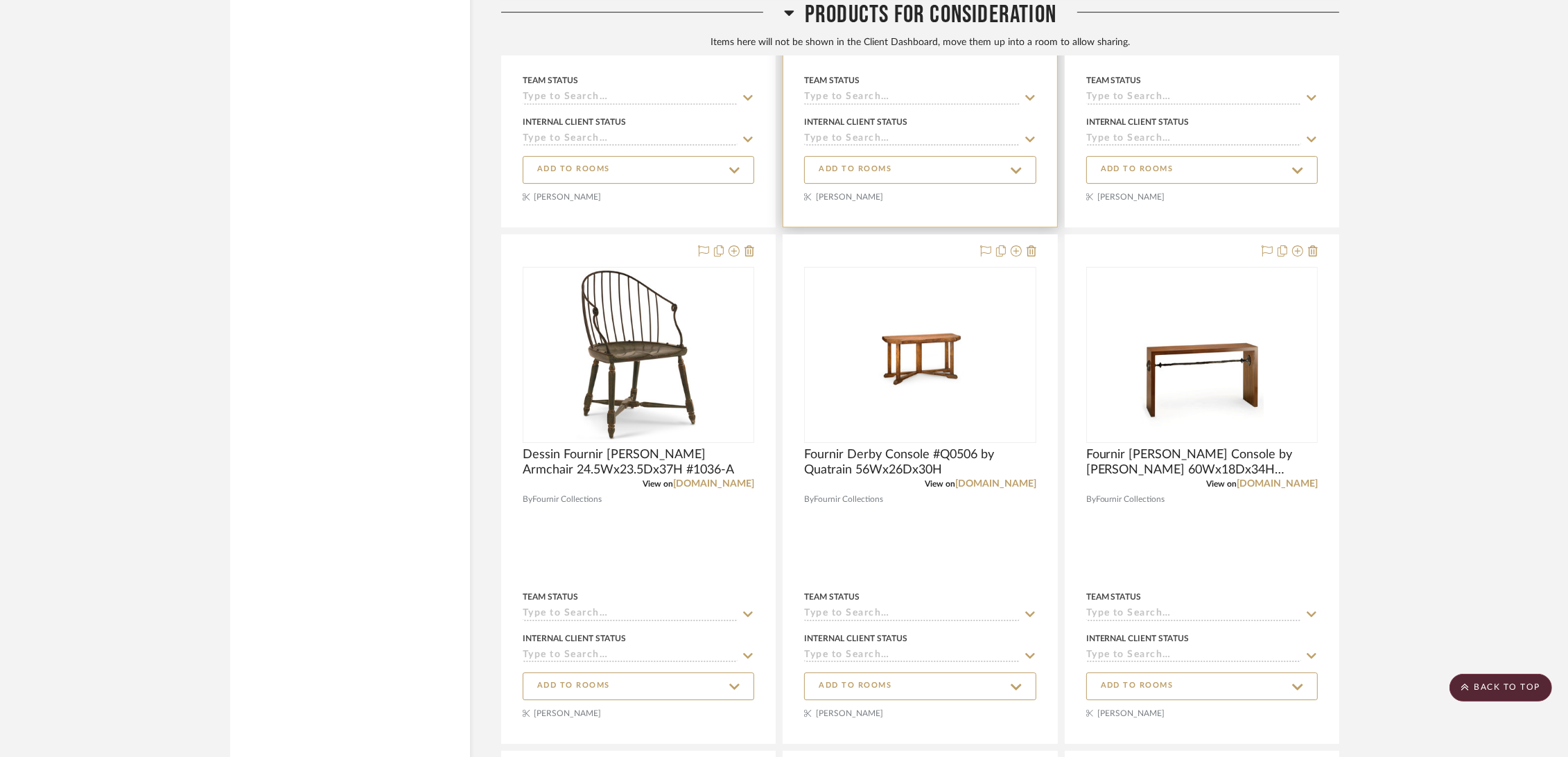
scroll to position [6120, 0]
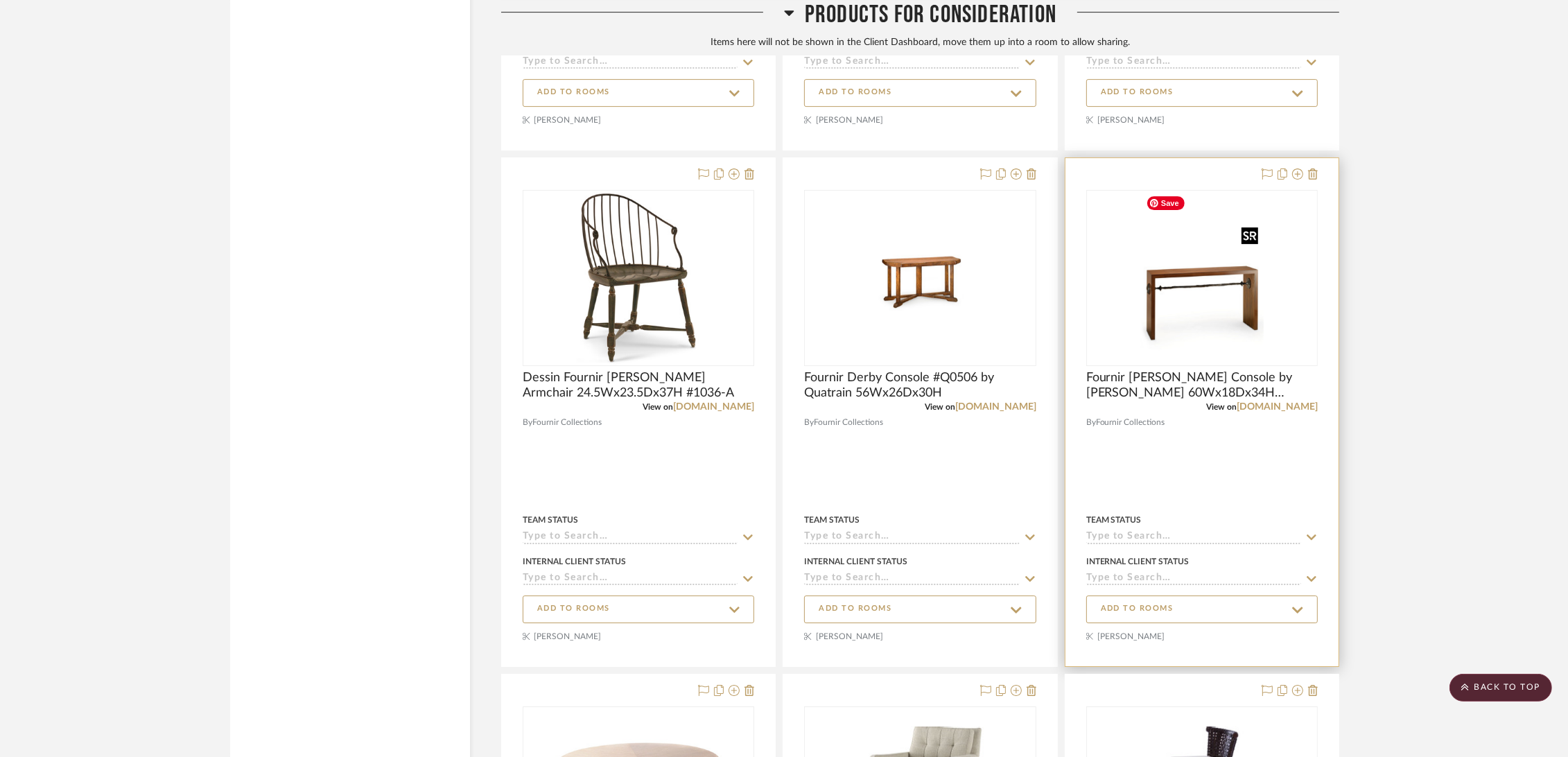
click at [1159, 307] on img "0" at bounding box center [1202, 278] width 124 height 174
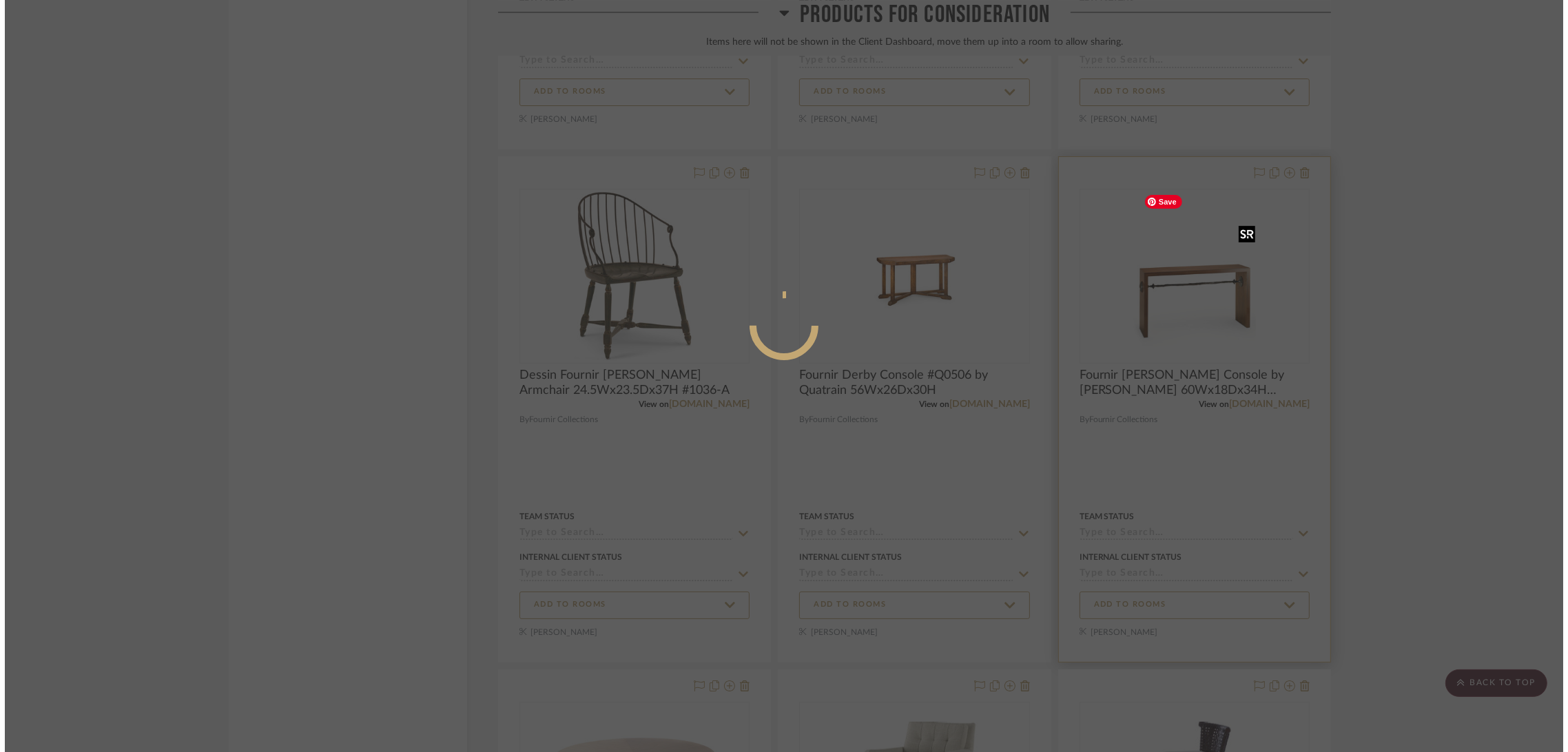
scroll to position [0, 0]
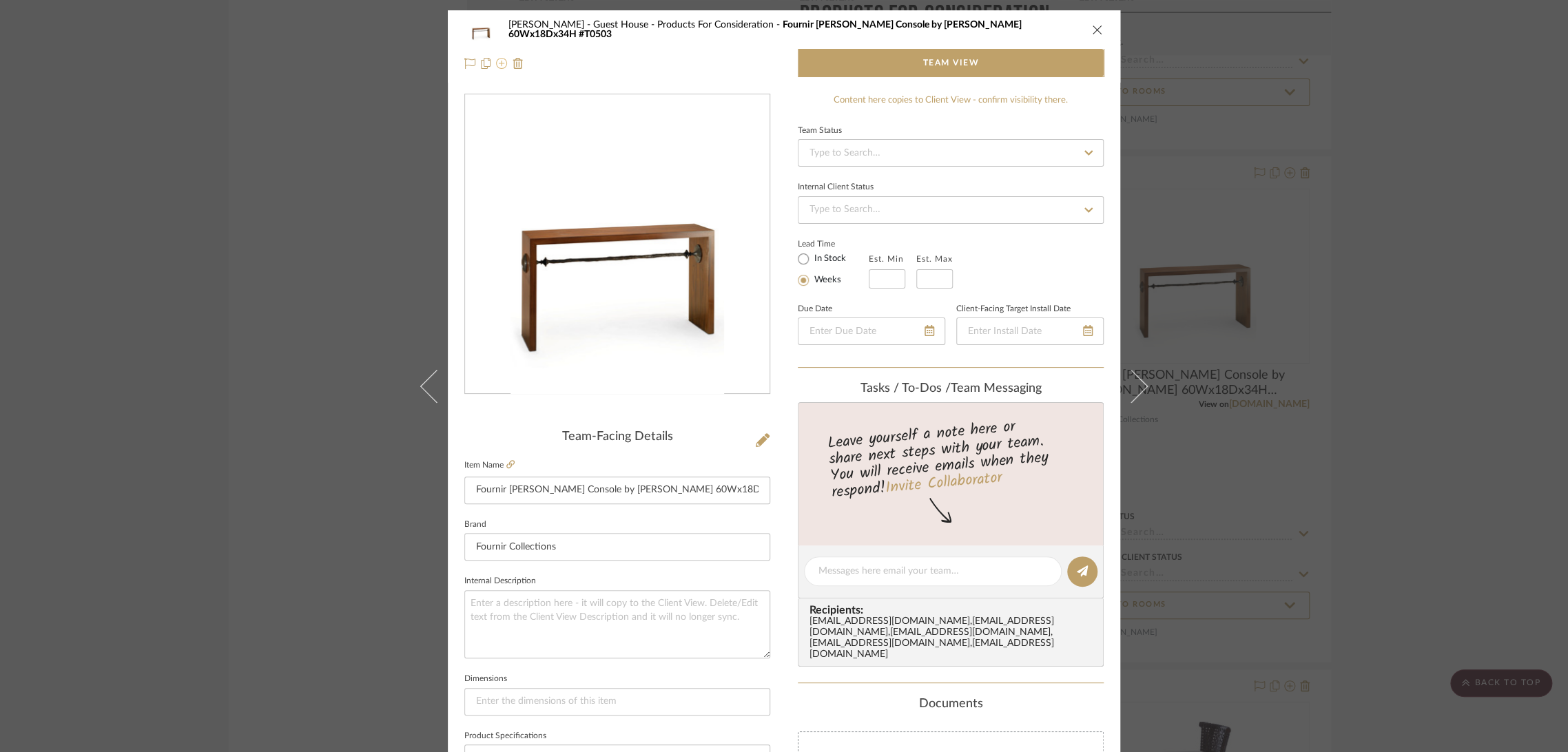
click at [499, 61] on icon at bounding box center [502, 63] width 11 height 11
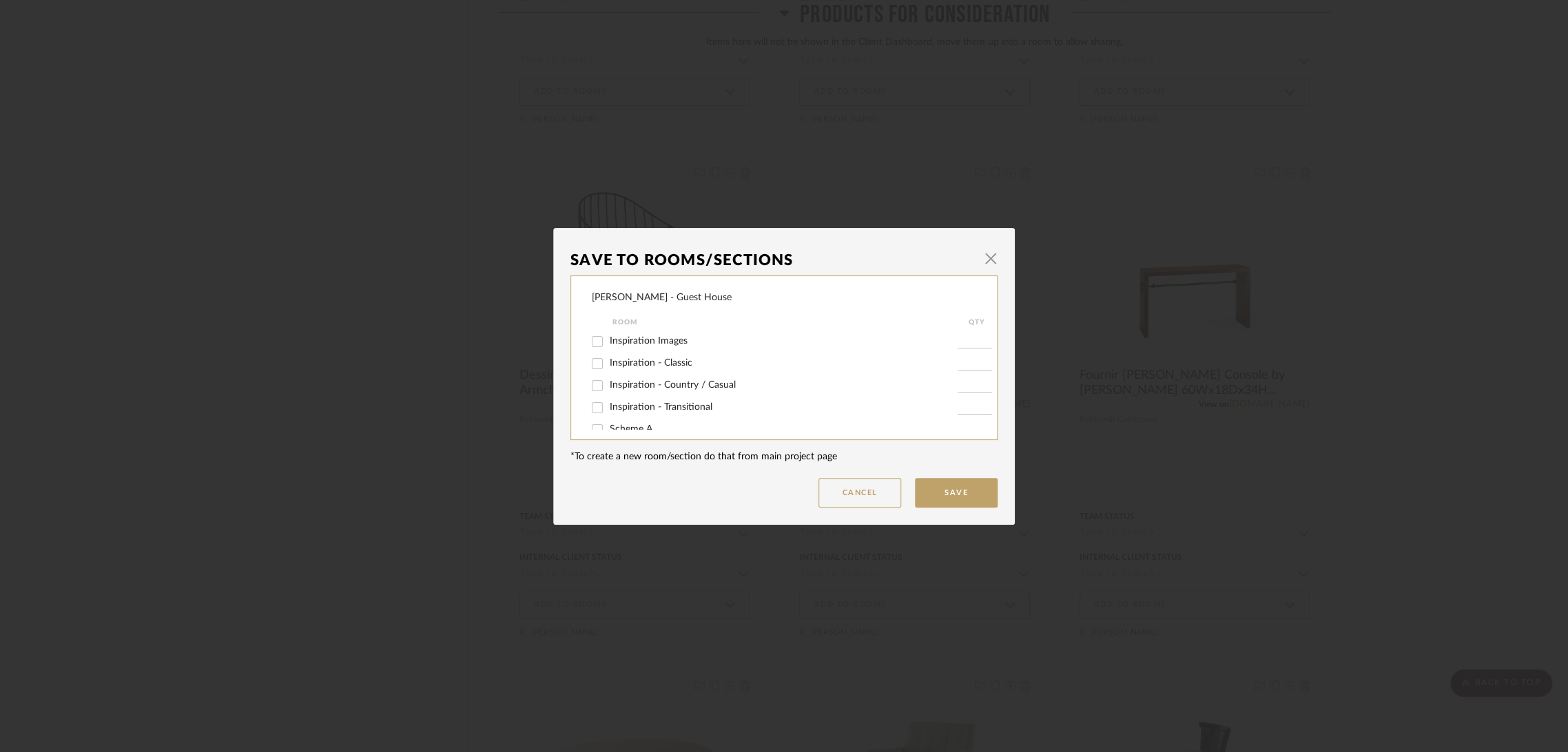
scroll to position [82, 0]
click at [610, 370] on span "Scheme B" at bounding box center [631, 370] width 43 height 10
click at [605, 370] on input "Scheme B" at bounding box center [597, 370] width 22 height 22
checkbox input "true"
type input "1"
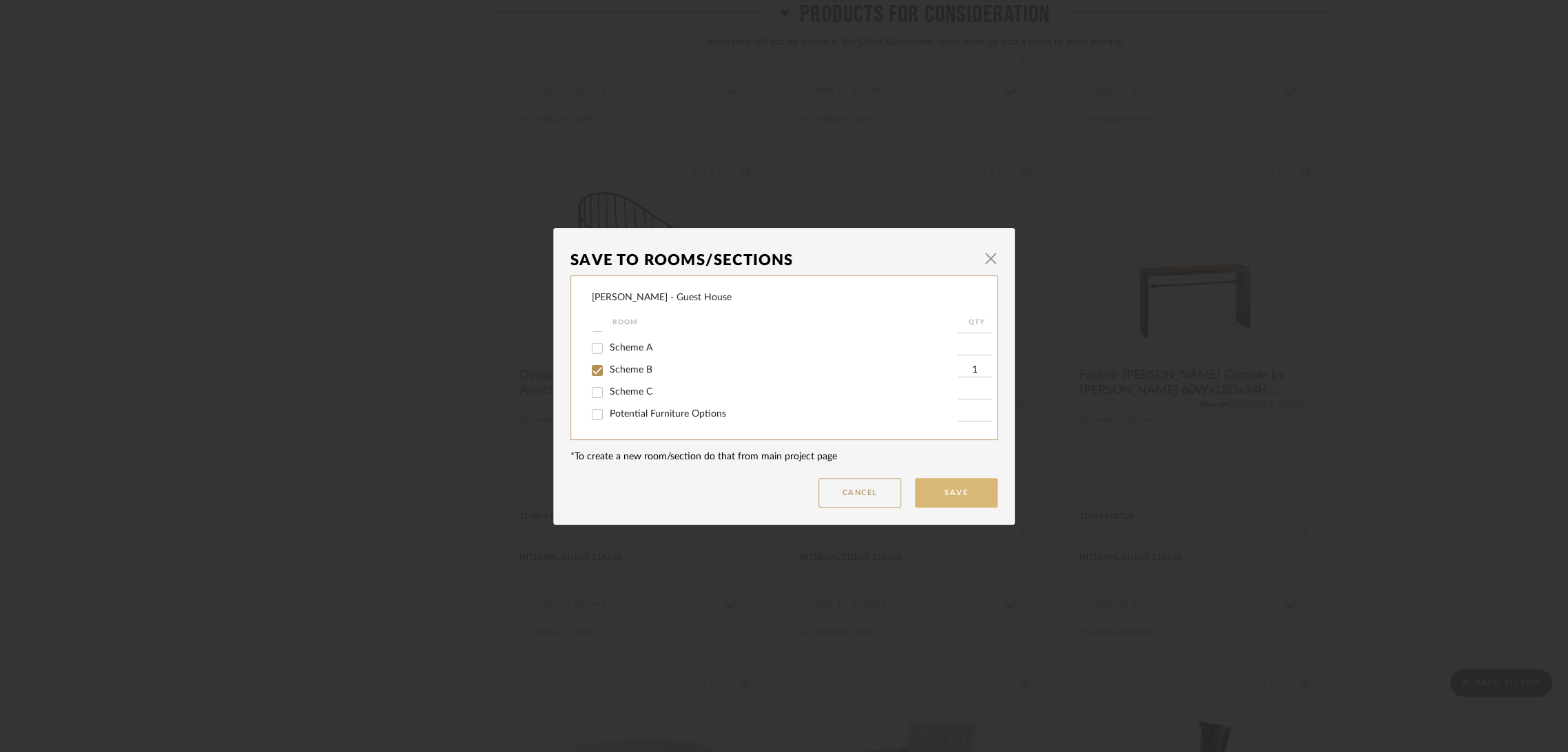
click at [937, 492] on button "Save" at bounding box center [956, 492] width 83 height 29
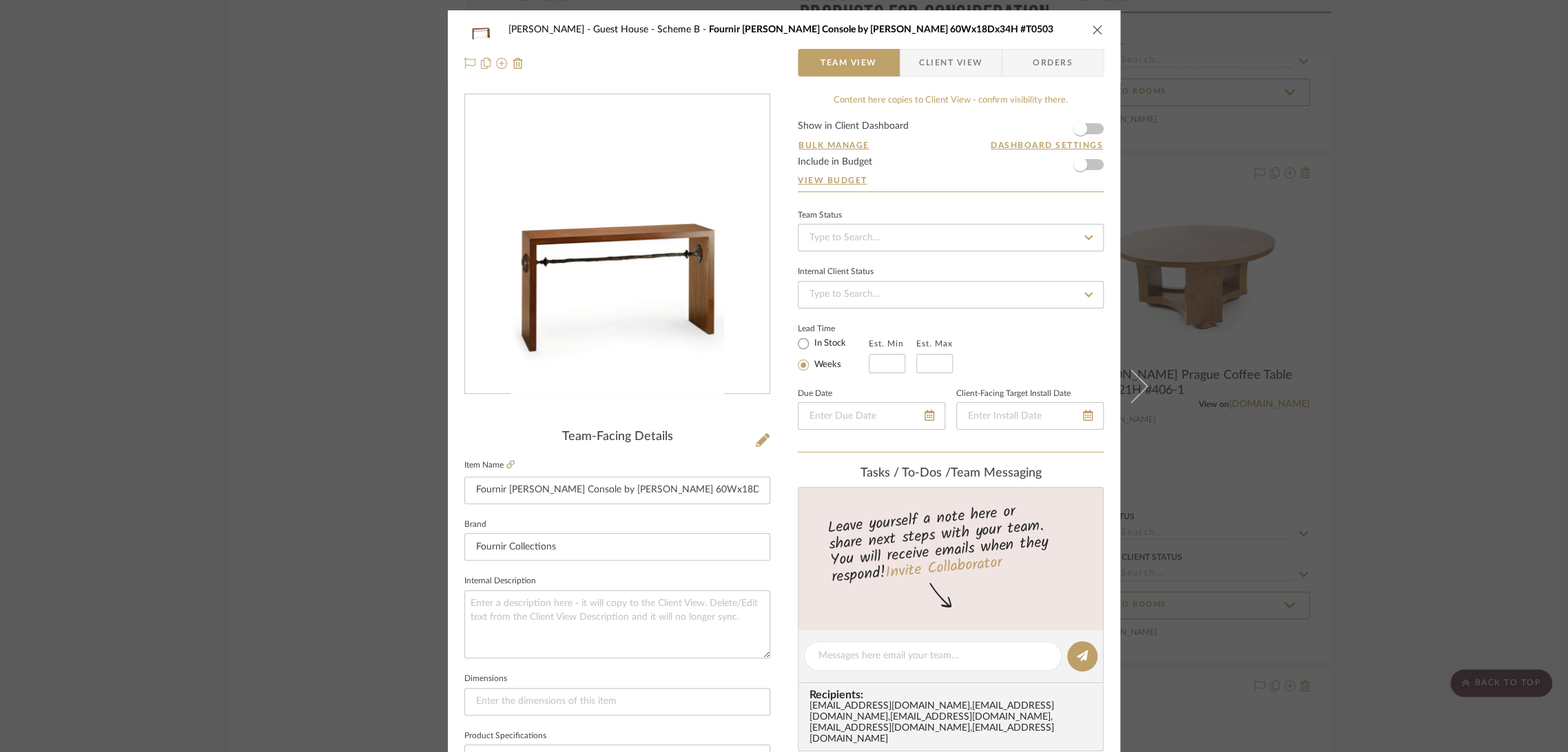
click at [1094, 29] on icon "close" at bounding box center [1097, 29] width 11 height 11
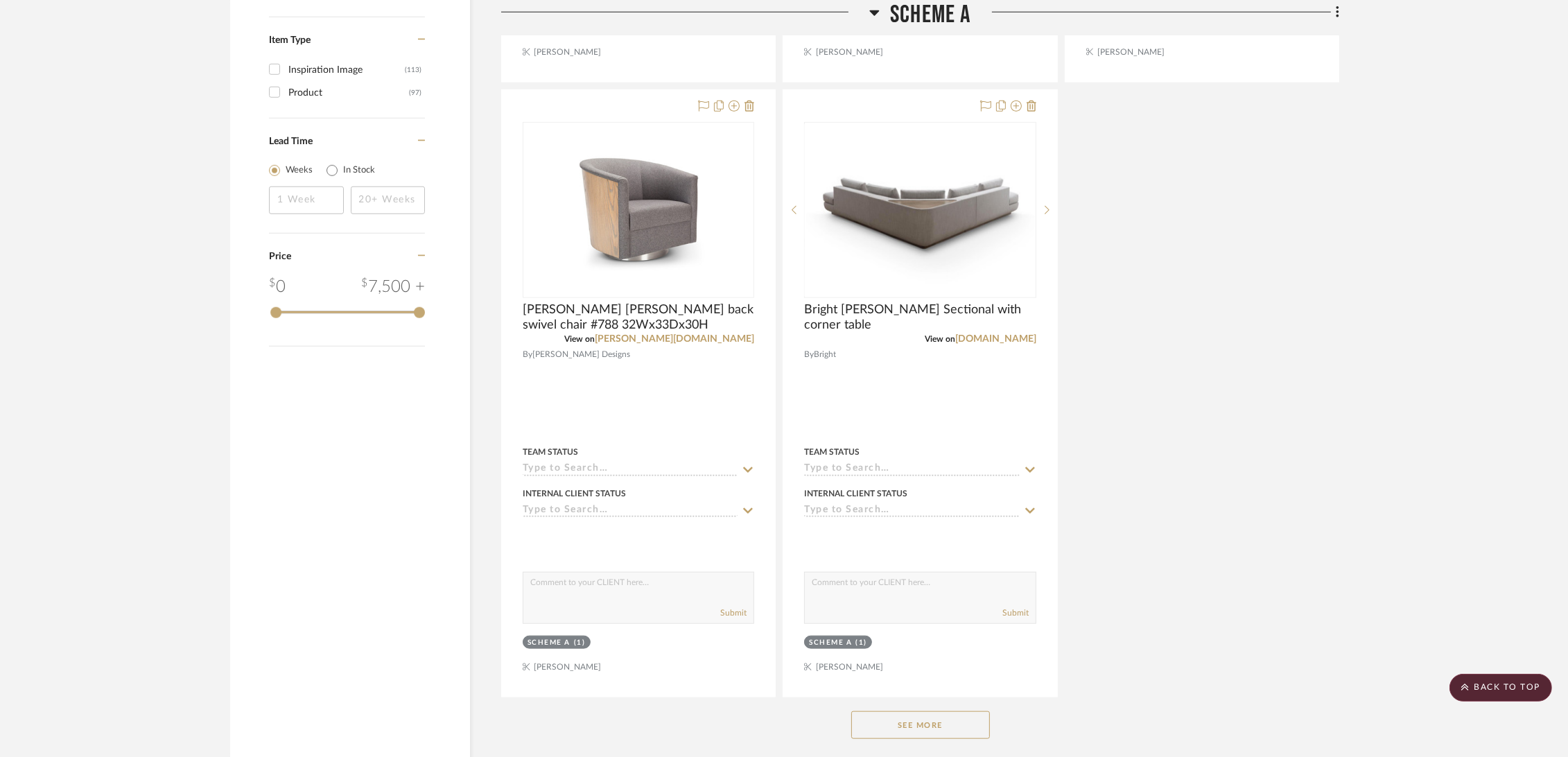
scroll to position [1807, 0]
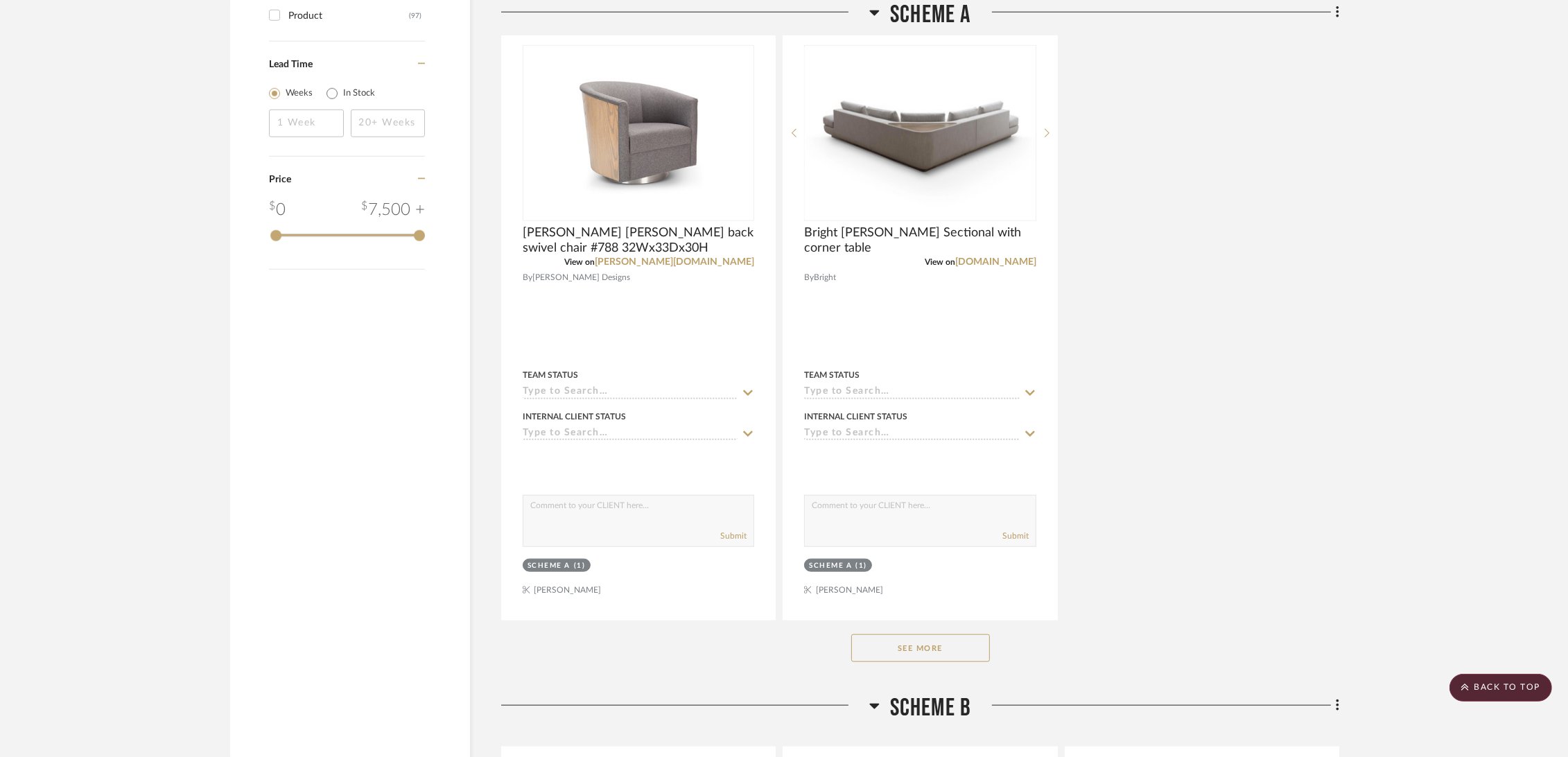
click at [904, 654] on button "See More" at bounding box center [920, 648] width 138 height 28
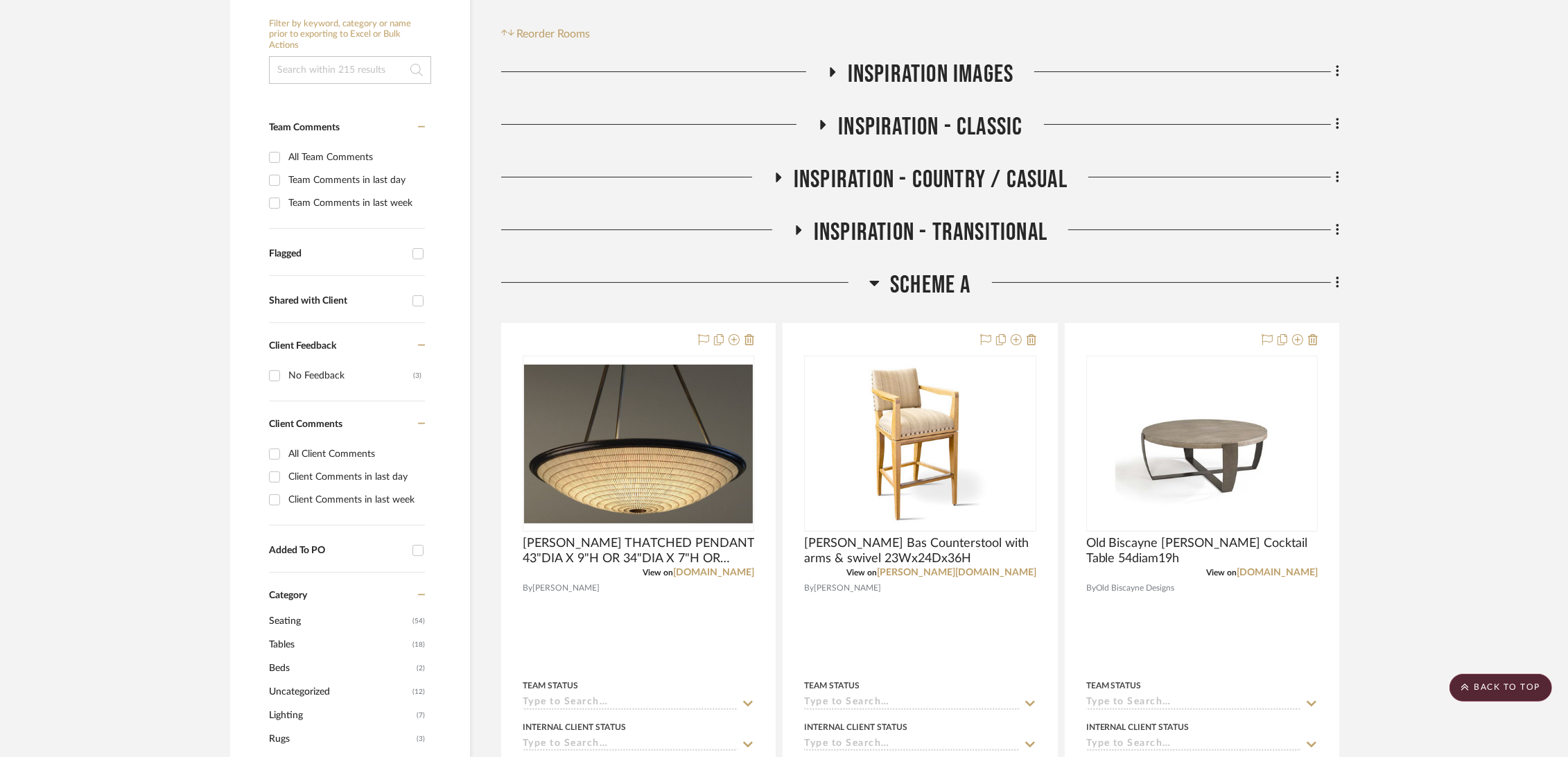
scroll to position [0, 0]
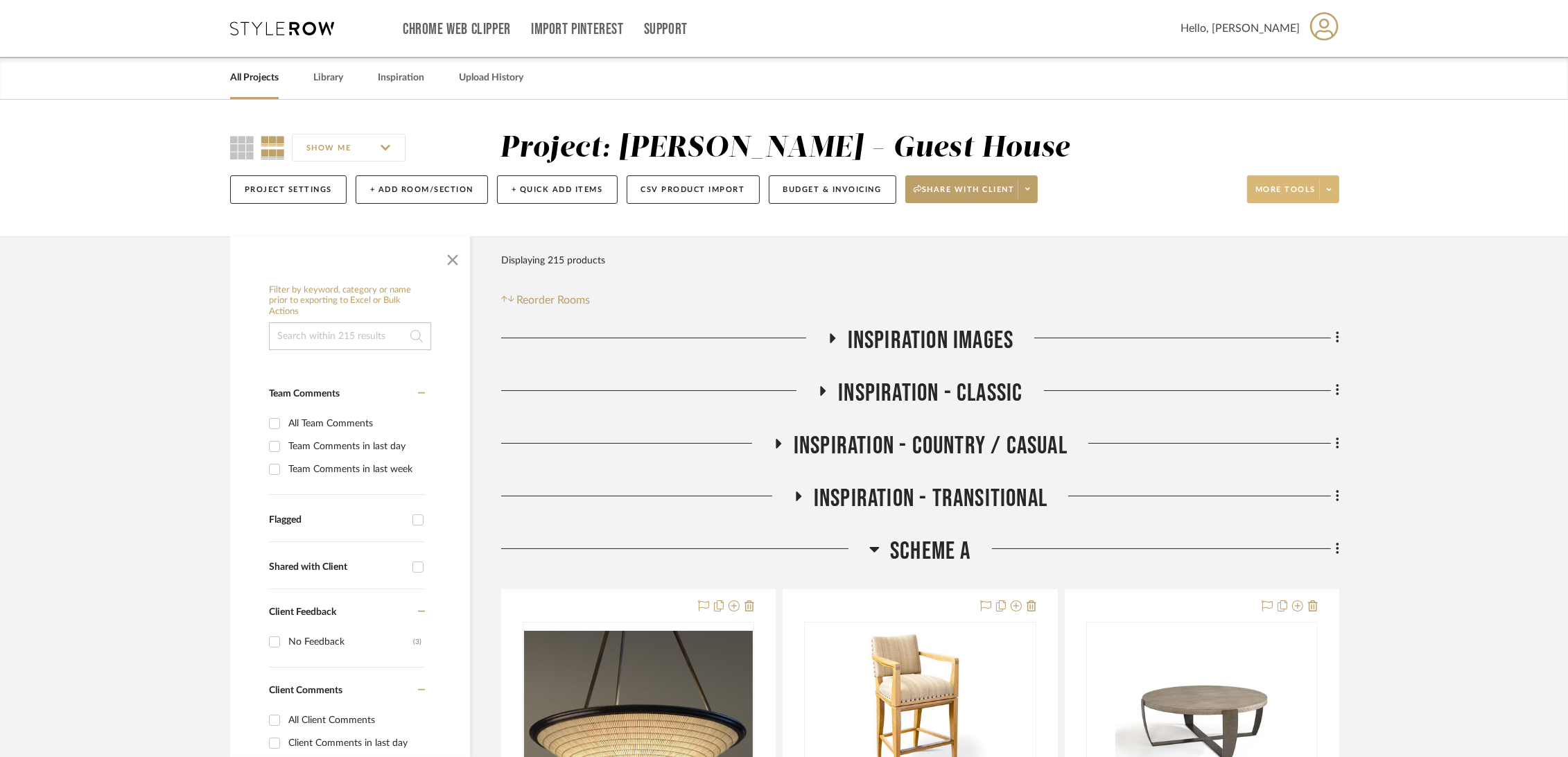
click at [1310, 187] on span "More tools" at bounding box center [1285, 195] width 60 height 21
click at [1332, 363] on span "Export Presentation" at bounding box center [1306, 362] width 90 height 12
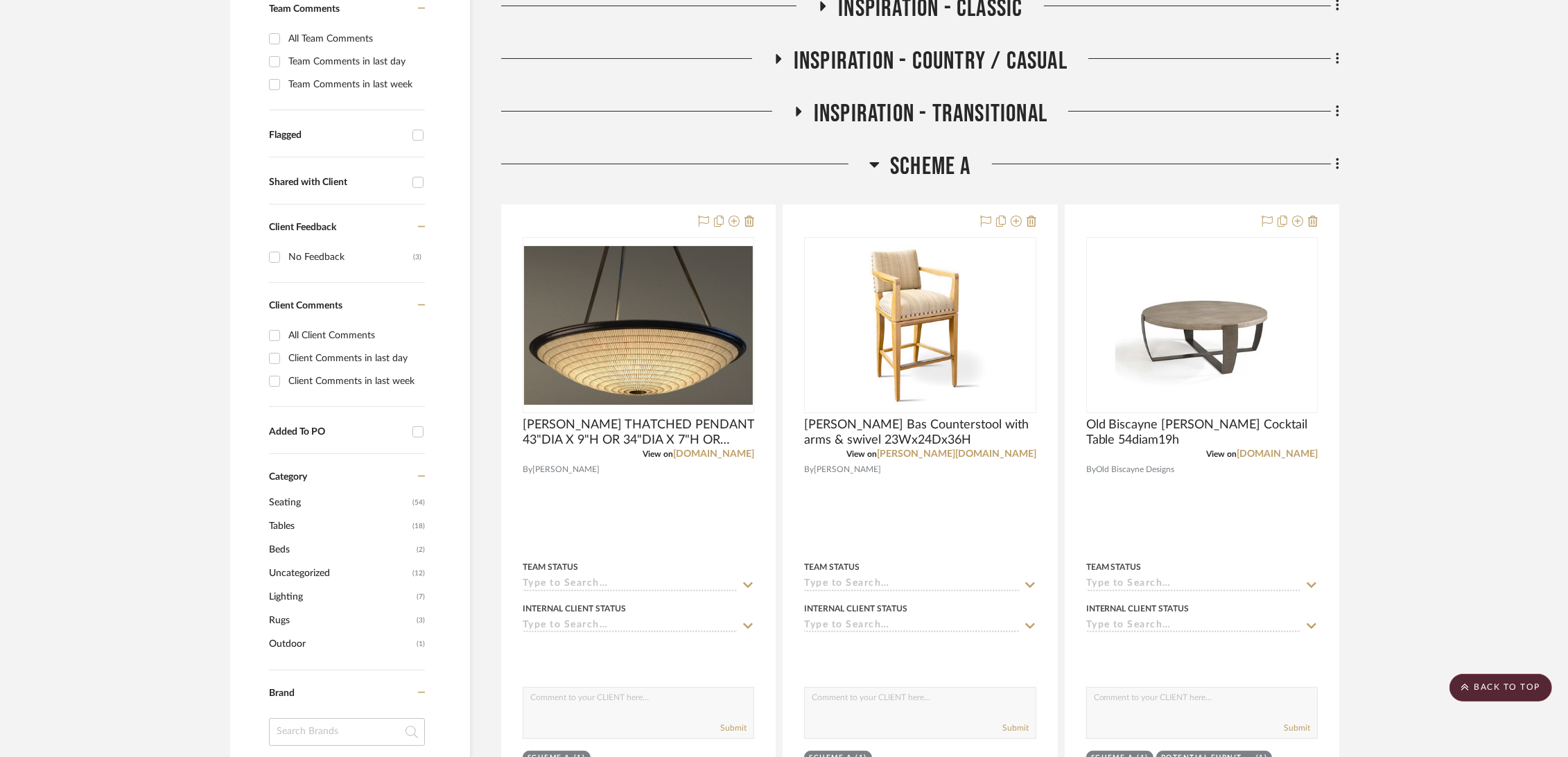
scroll to position [154, 0]
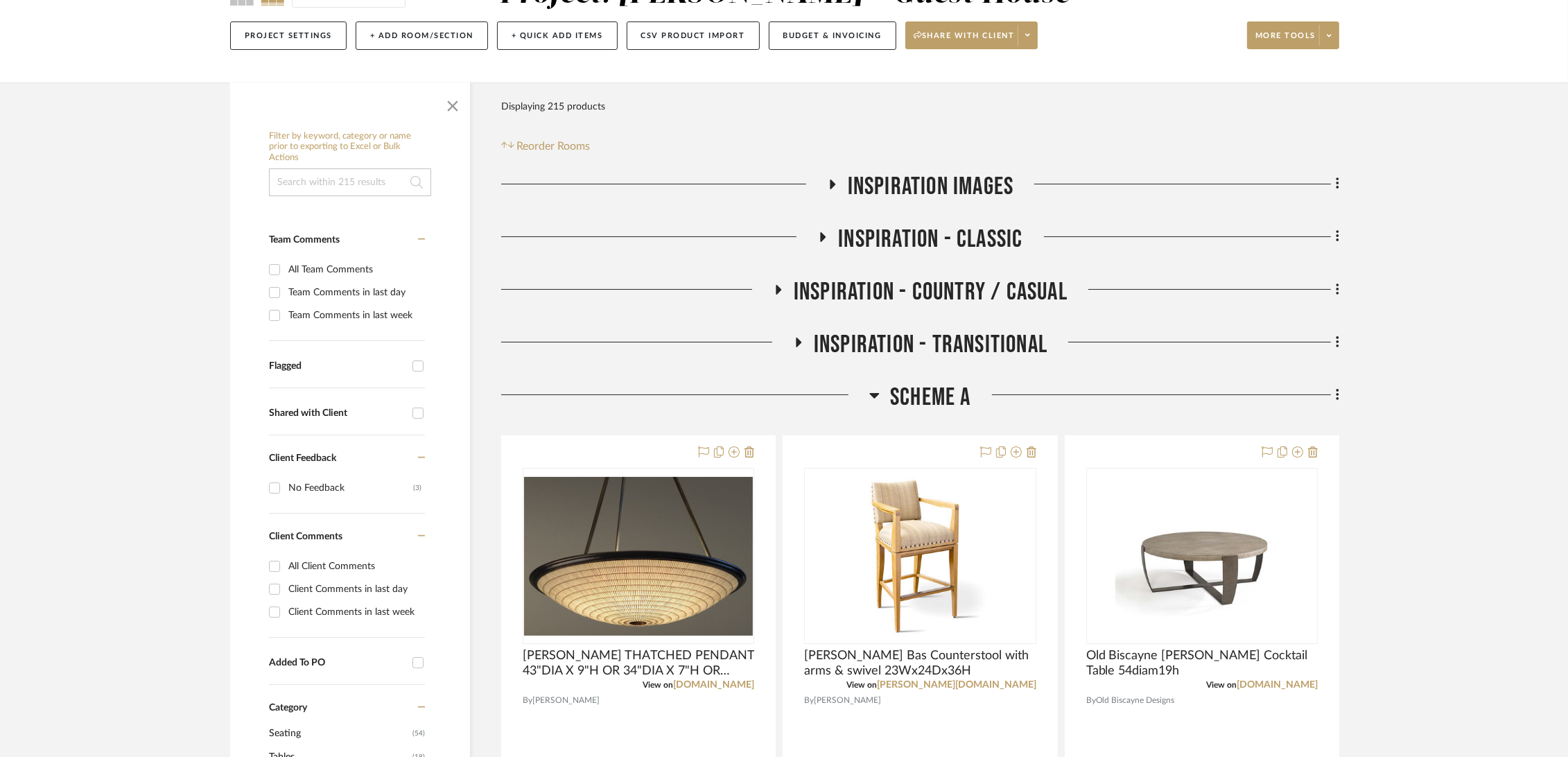
click at [937, 394] on span "Scheme A" at bounding box center [930, 398] width 81 height 30
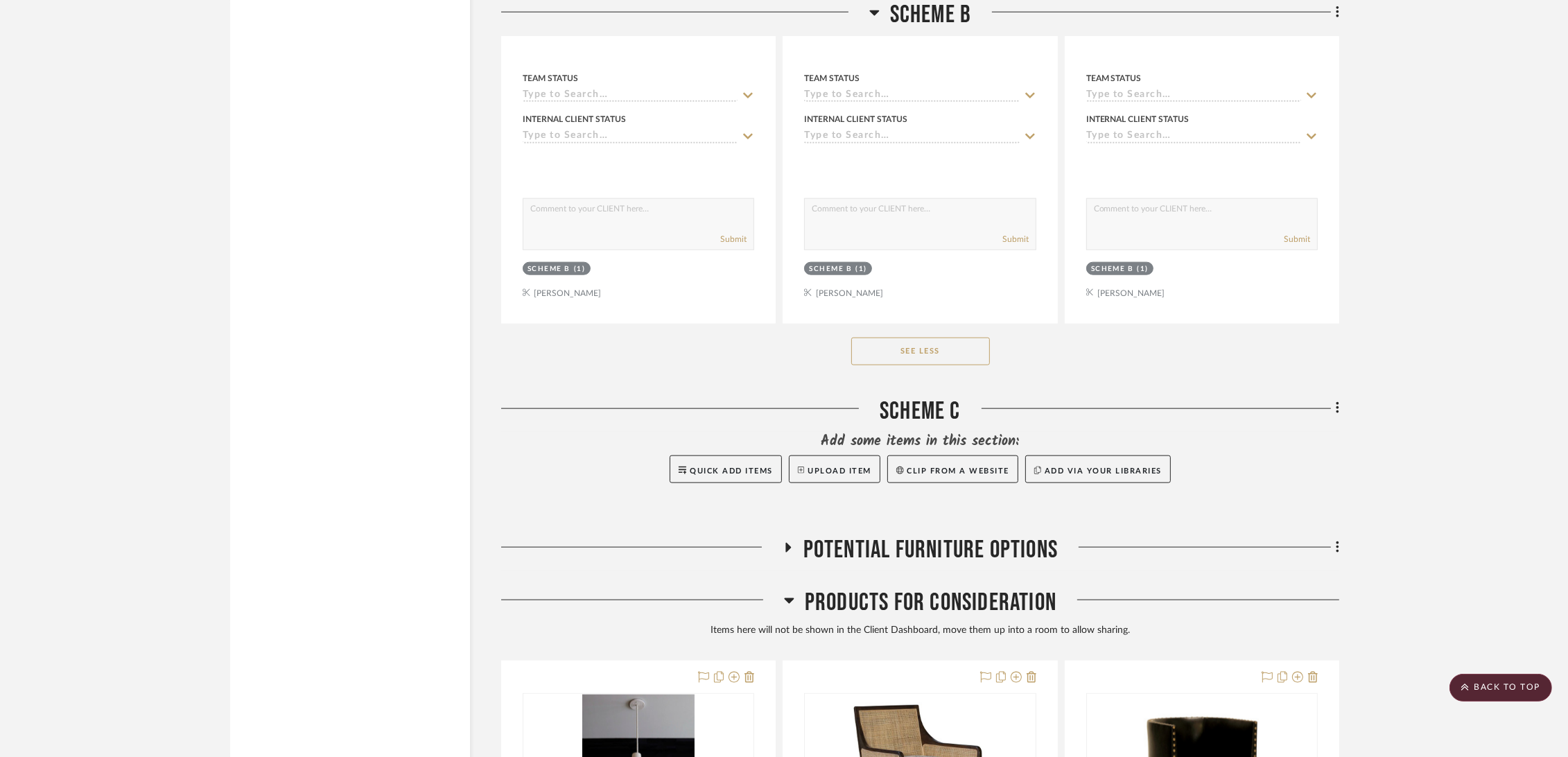
scroll to position [2465, 0]
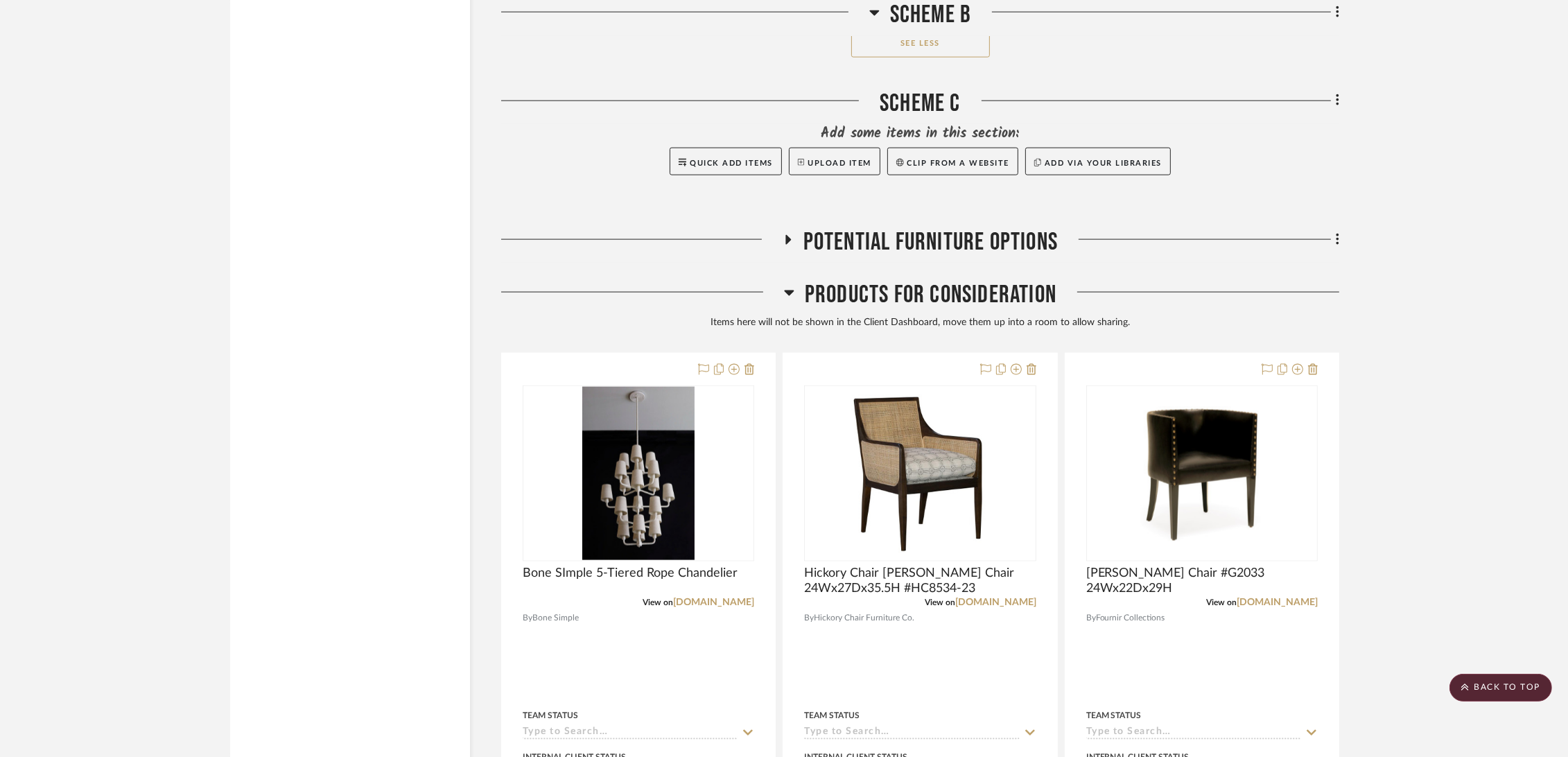
click at [928, 52] on button "See Less" at bounding box center [920, 43] width 138 height 28
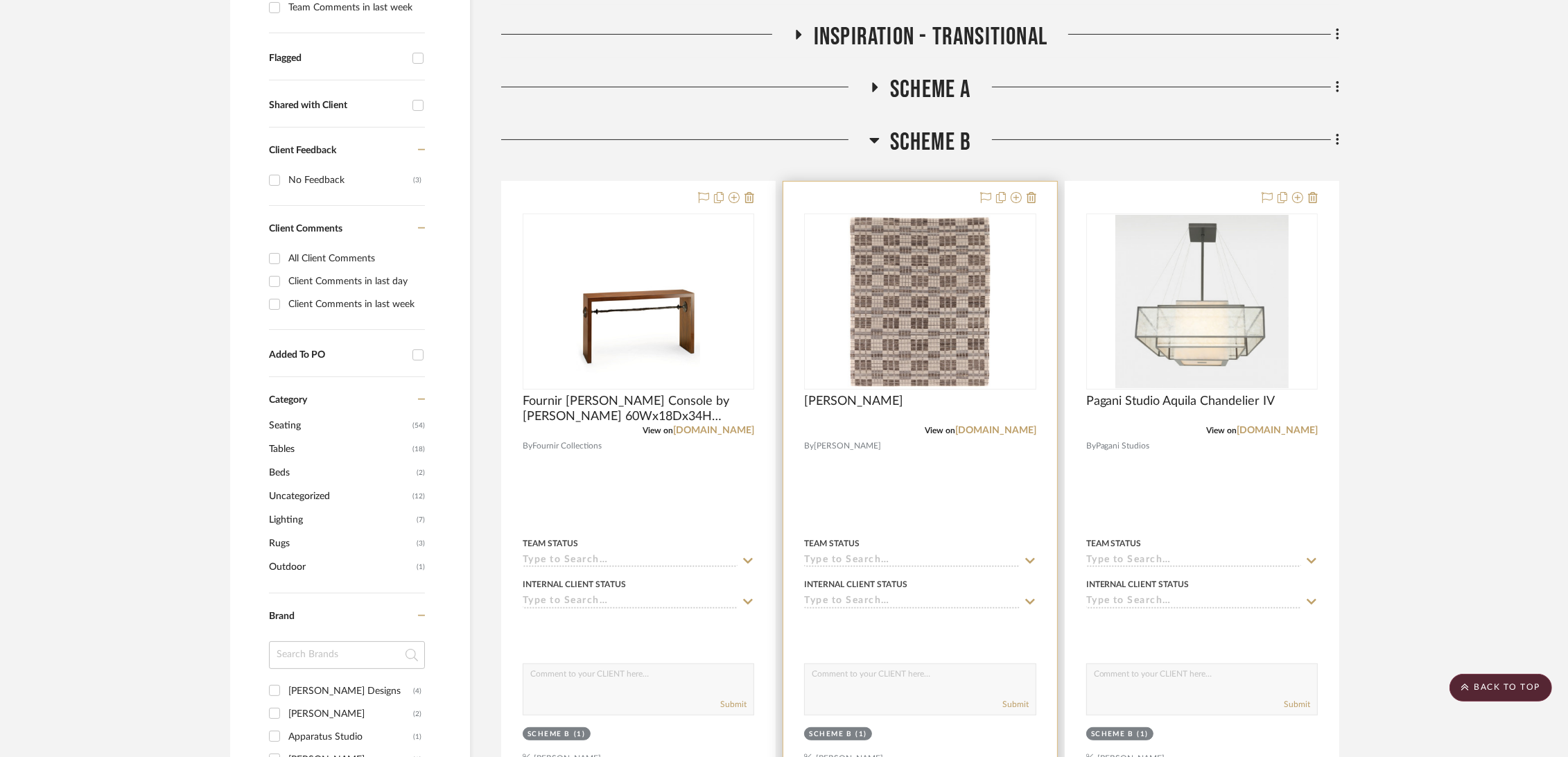
scroll to position [0, 0]
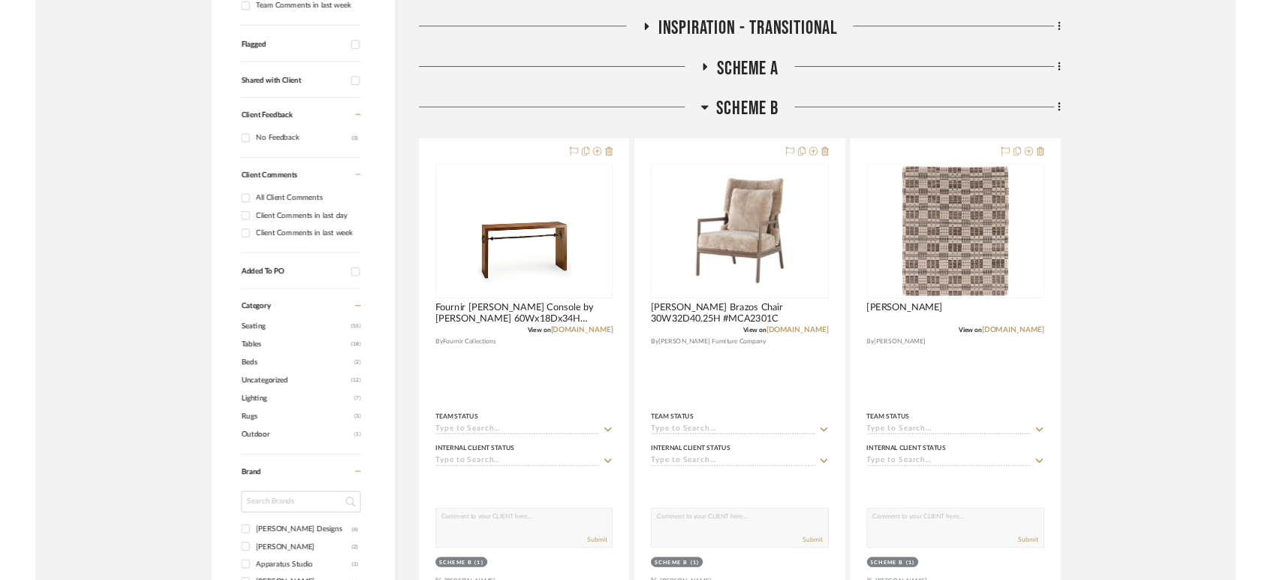
scroll to position [583, 0]
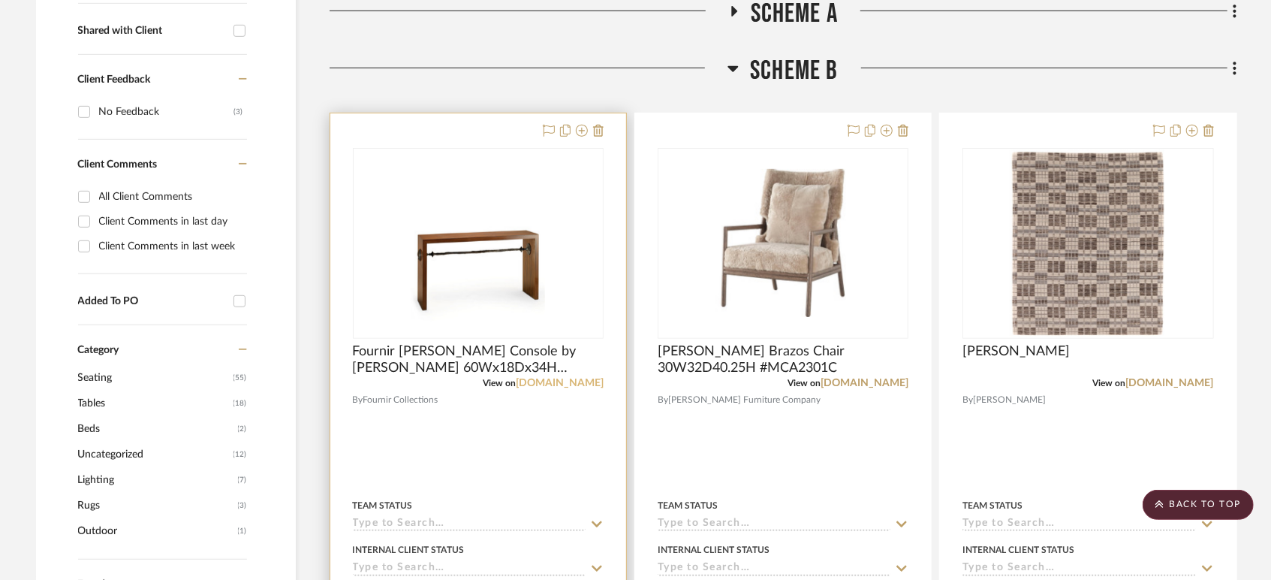
click at [550, 381] on link "[DOMAIN_NAME]" at bounding box center [560, 383] width 88 height 11
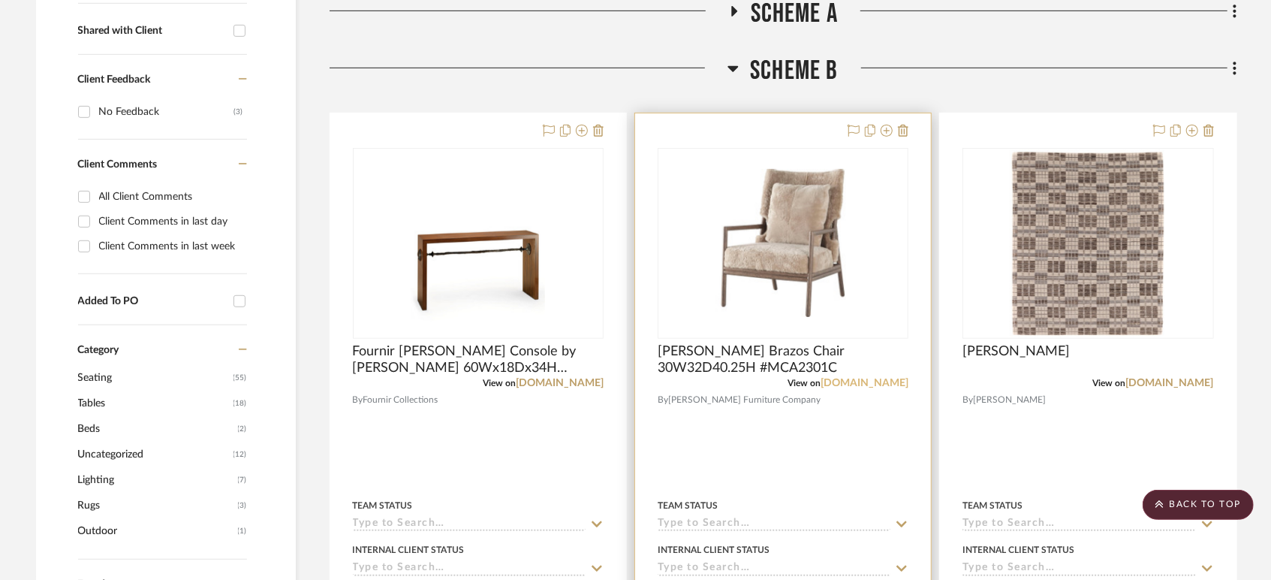
click at [861, 381] on link "[DOMAIN_NAME]" at bounding box center [865, 383] width 88 height 11
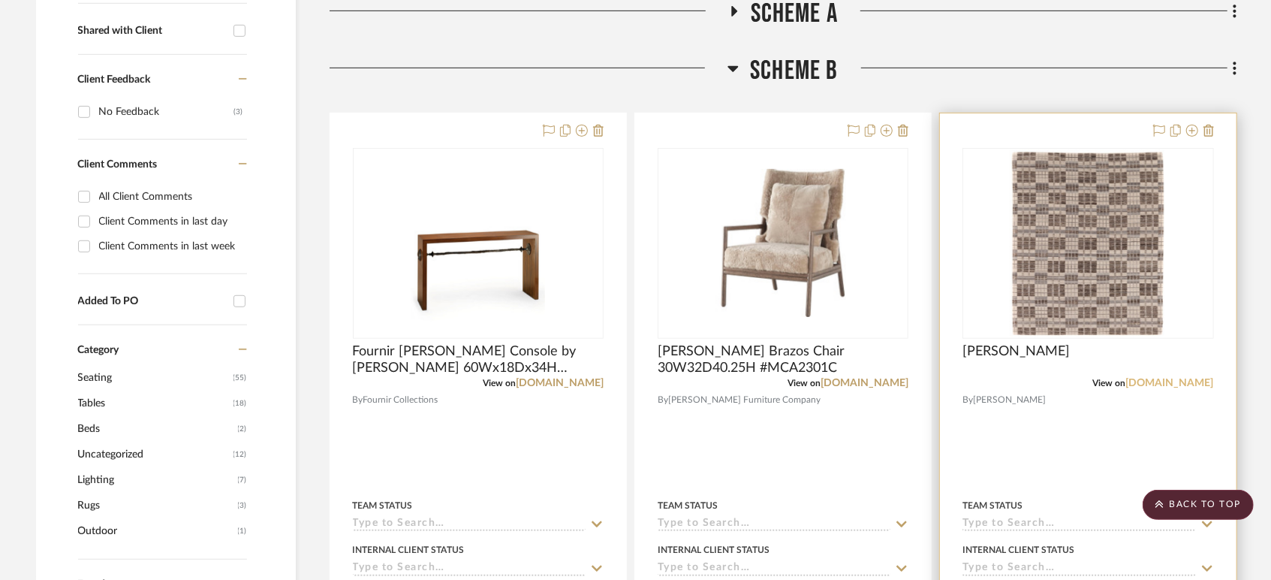
click at [1163, 381] on link "[DOMAIN_NAME]" at bounding box center [1170, 383] width 88 height 11
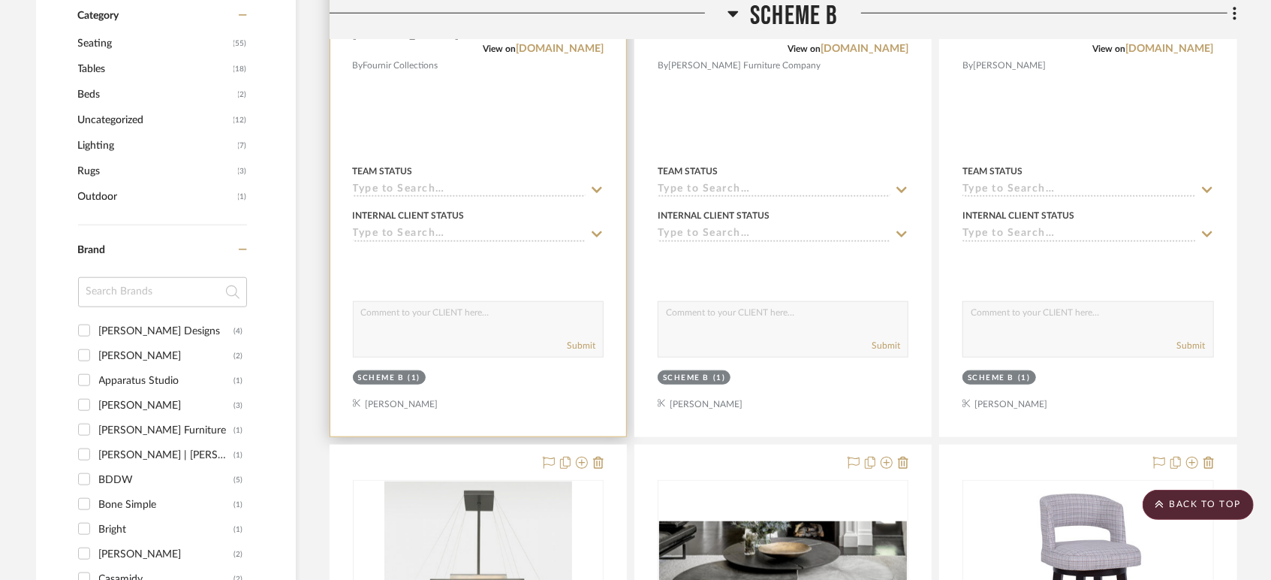
scroll to position [1251, 0]
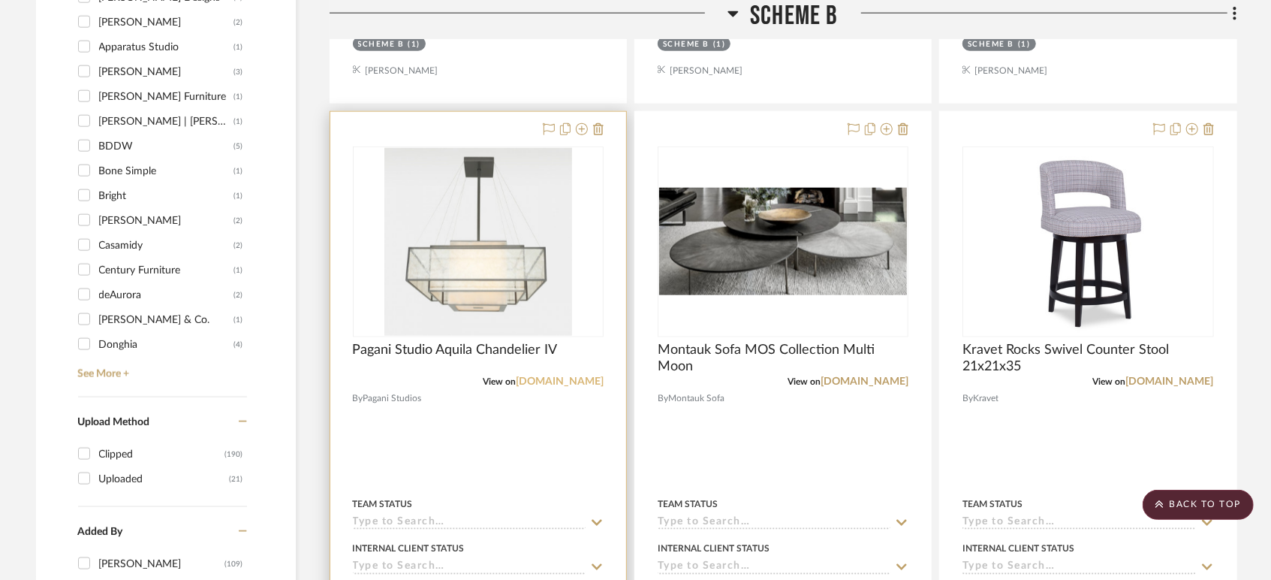
click at [538, 380] on link "[DOMAIN_NAME]" at bounding box center [560, 381] width 88 height 11
drag, startPoint x: 840, startPoint y: 380, endPoint x: 343, endPoint y: 213, distance: 524.3
click at [840, 379] on link "[DOMAIN_NAME]" at bounding box center [865, 381] width 88 height 11
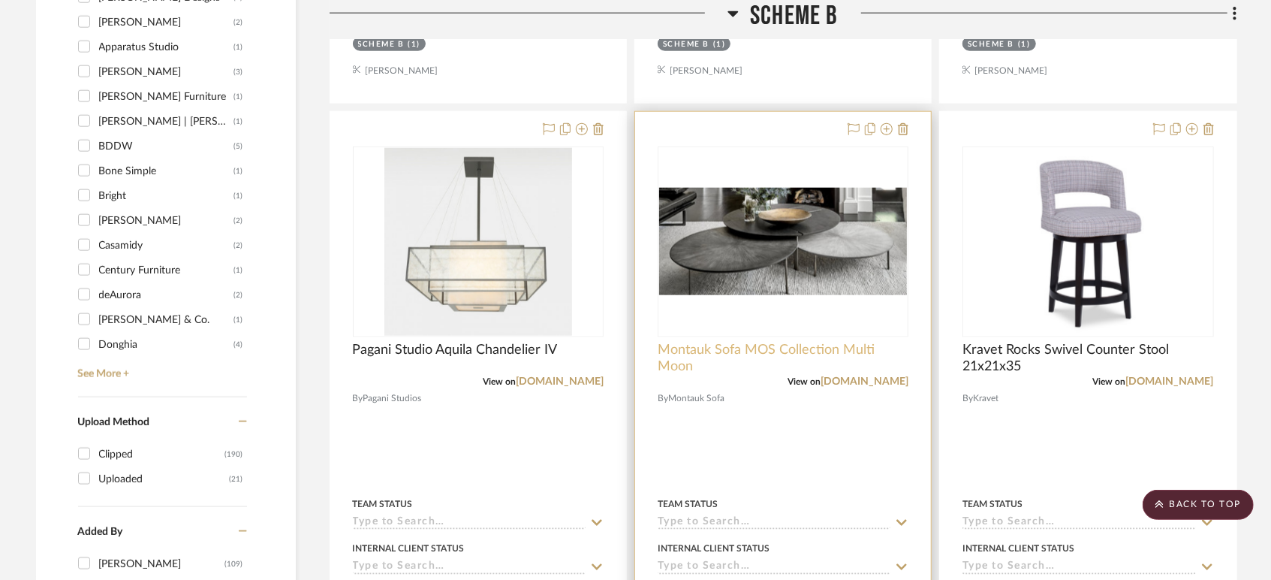
drag, startPoint x: 1192, startPoint y: 377, endPoint x: 854, endPoint y: 365, distance: 338.1
click at [1192, 376] on link "[DOMAIN_NAME]" at bounding box center [1170, 381] width 88 height 11
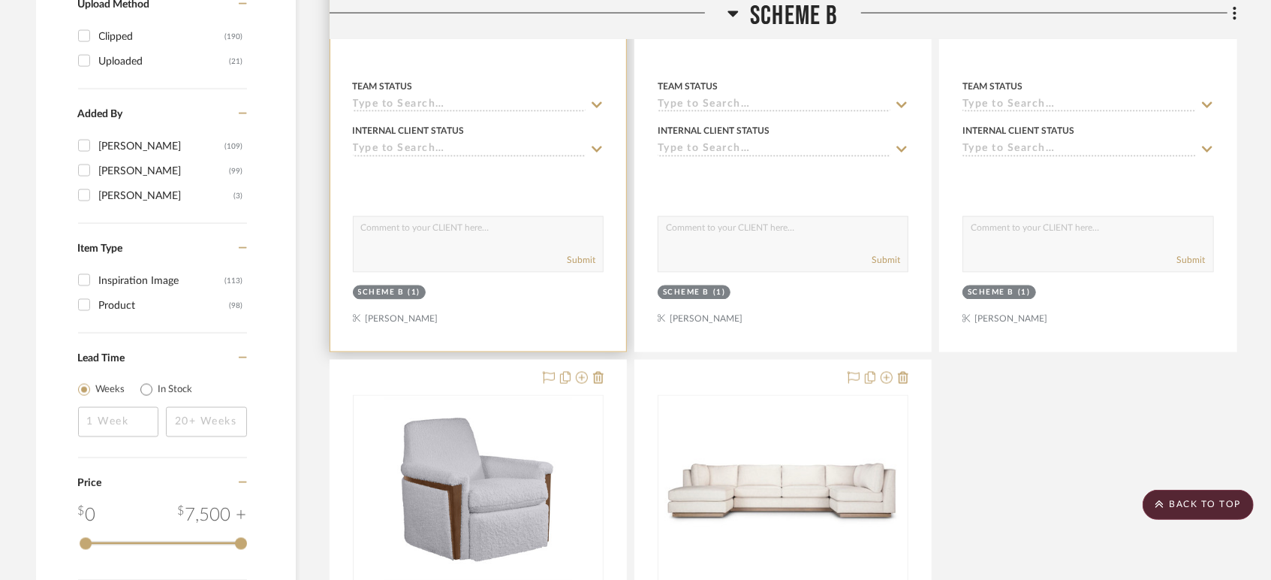
scroll to position [2002, 0]
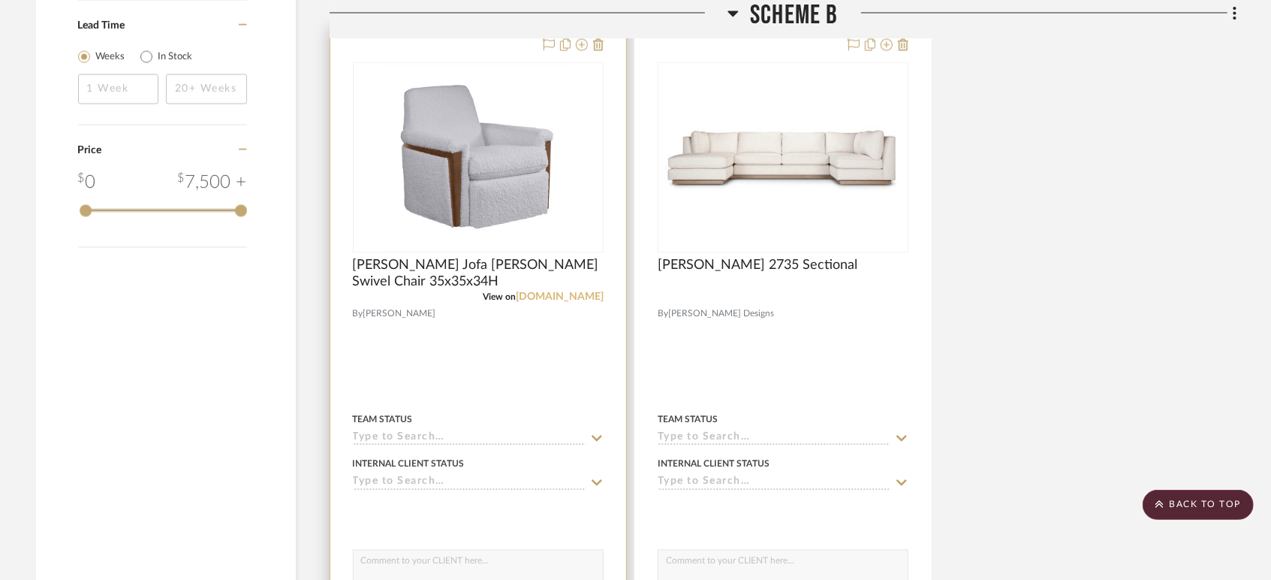
click at [574, 299] on link "[DOMAIN_NAME]" at bounding box center [560, 296] width 88 height 11
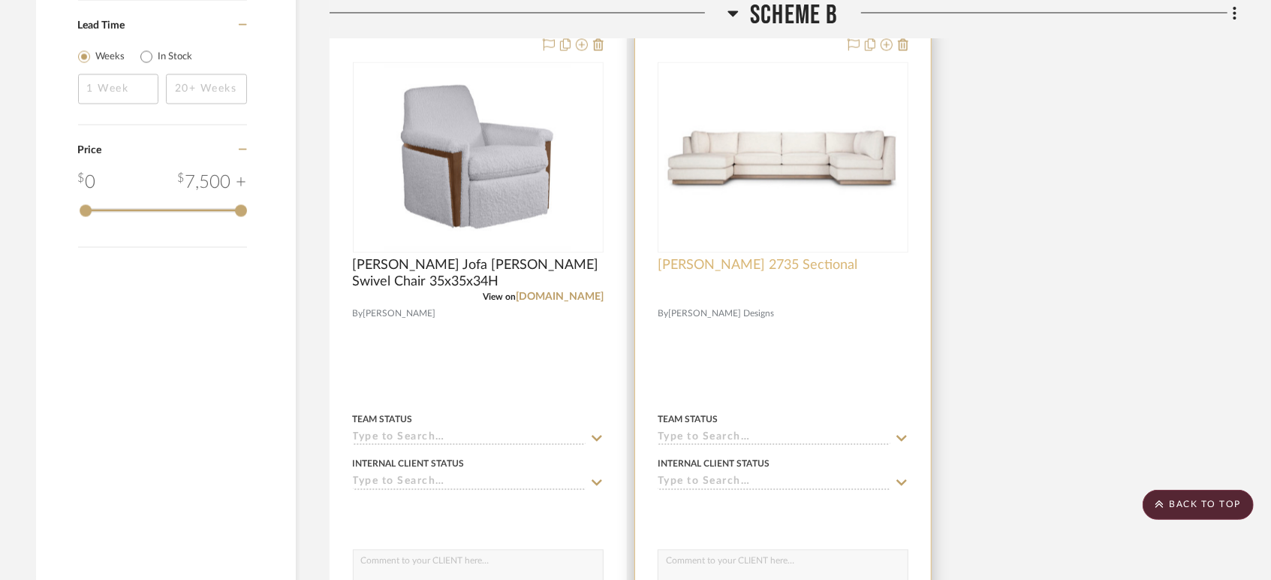
click at [719, 257] on span "[PERSON_NAME] 2735 Sectional" at bounding box center [758, 265] width 200 height 17
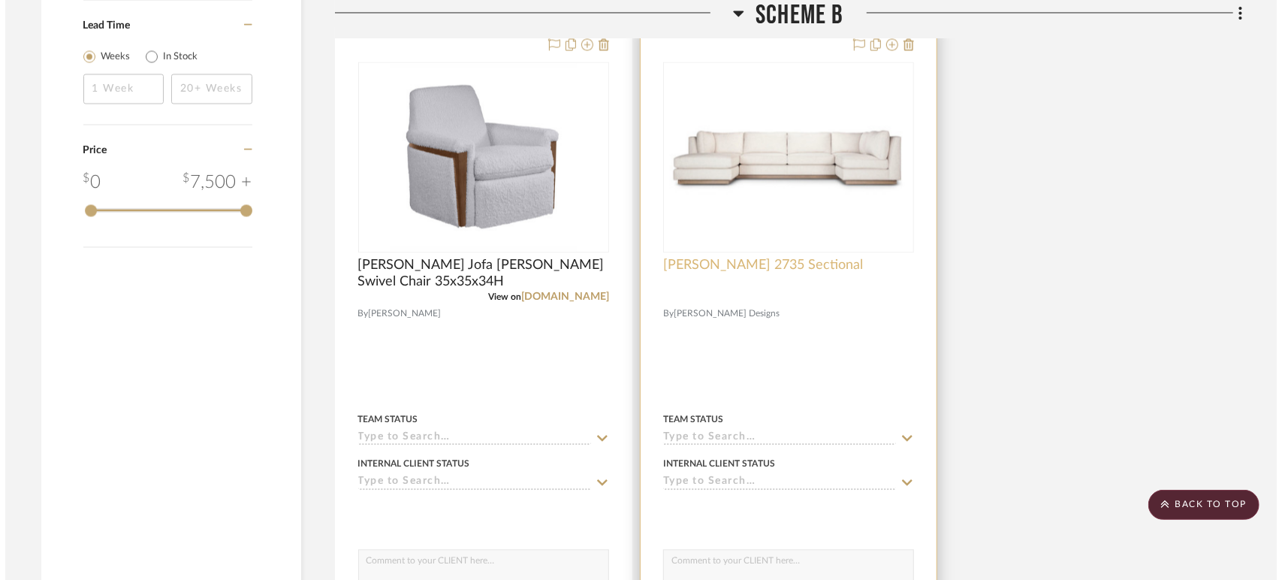
scroll to position [0, 0]
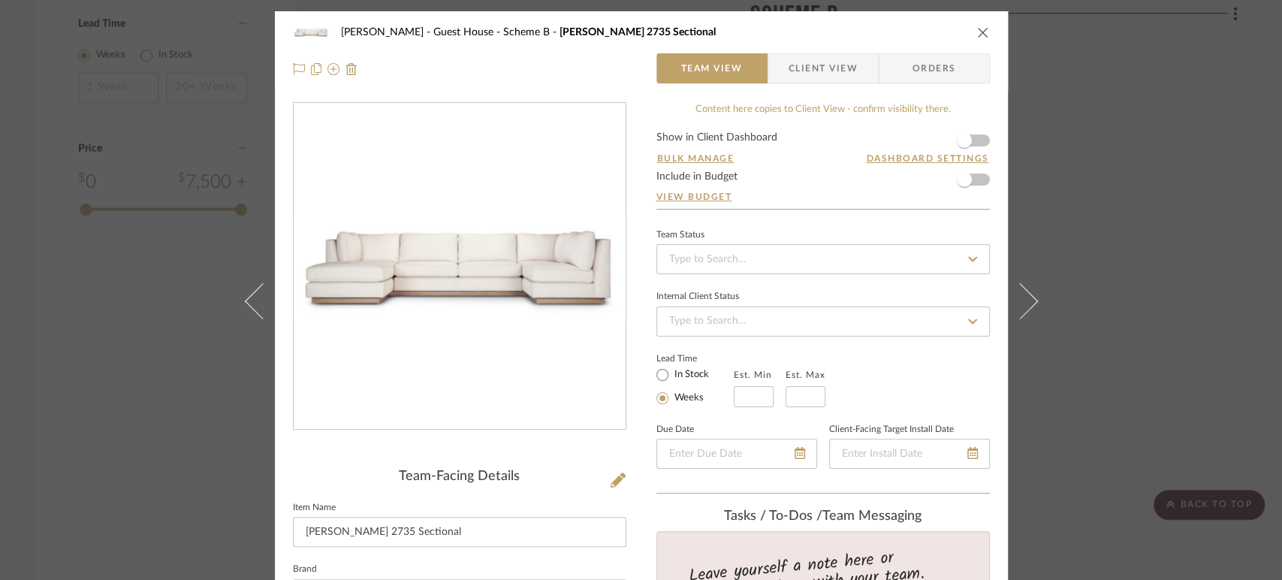
click at [977, 28] on icon "close" at bounding box center [983, 32] width 12 height 12
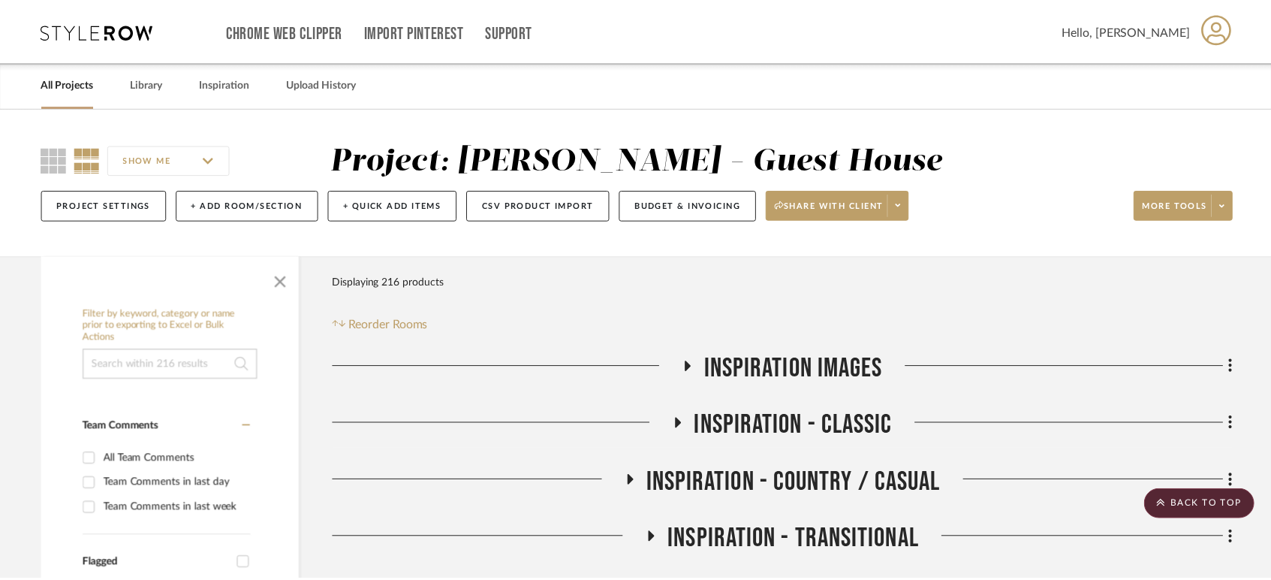
scroll to position [2002, 0]
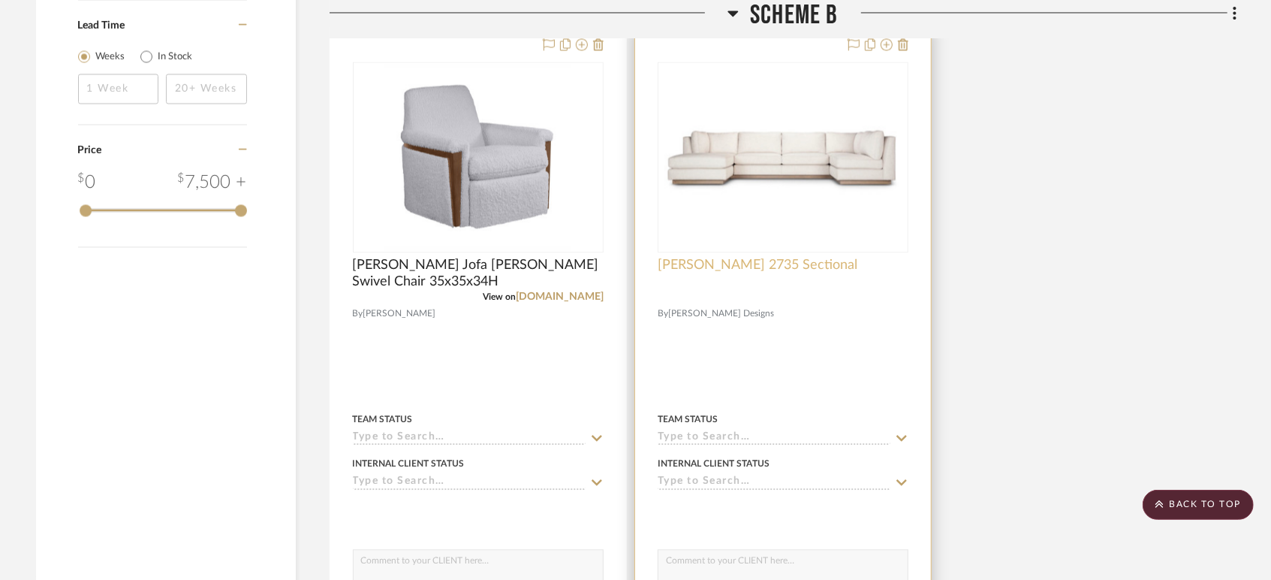
click at [752, 257] on span "[PERSON_NAME] 2735 Sectional" at bounding box center [758, 265] width 200 height 17
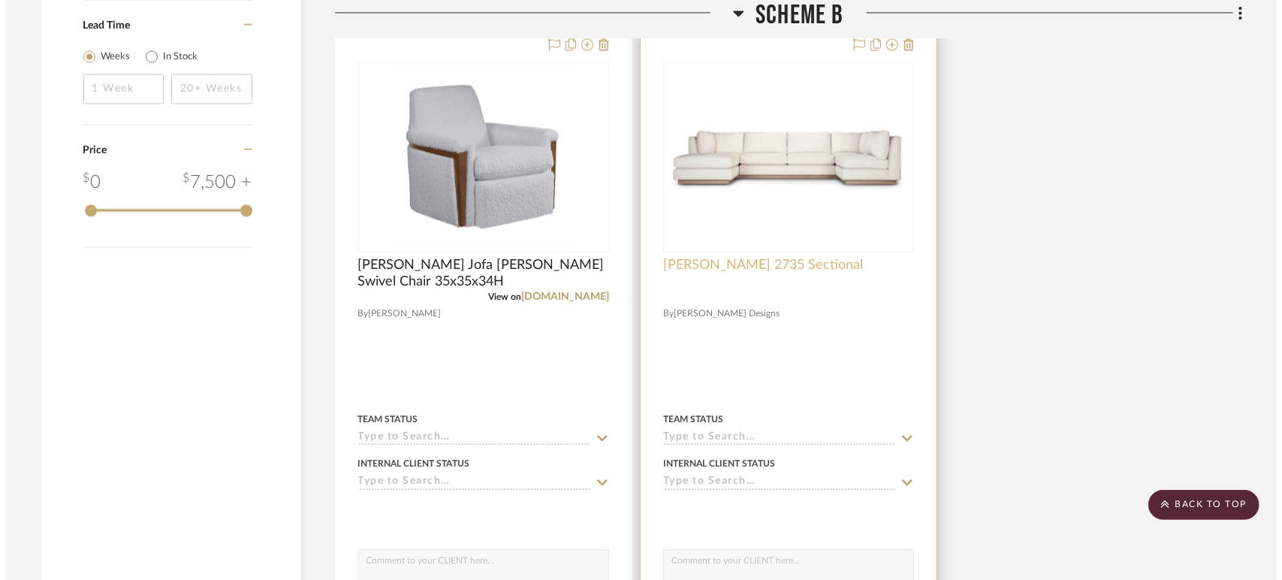
scroll to position [0, 0]
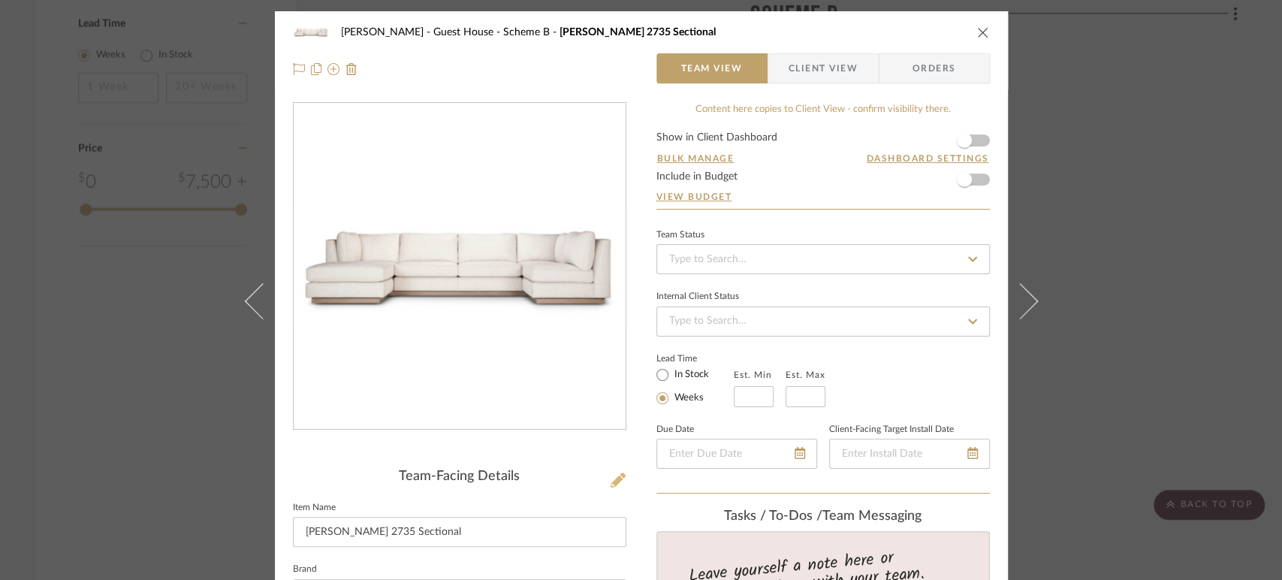
click at [619, 479] on icon at bounding box center [618, 479] width 15 height 15
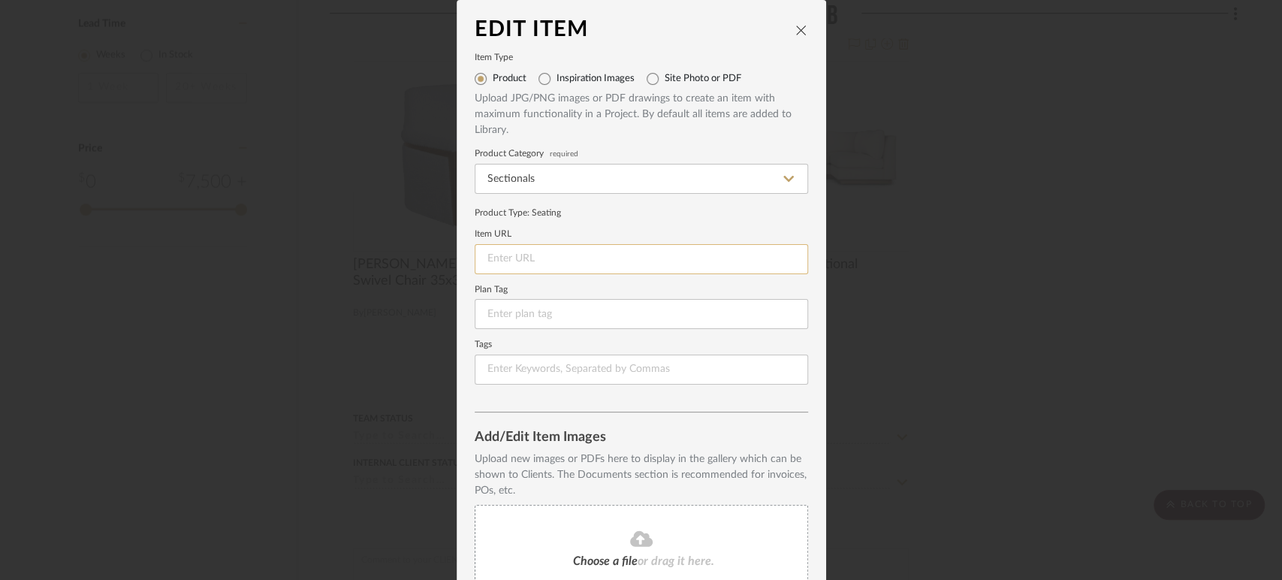
click at [525, 261] on input at bounding box center [641, 259] width 333 height 30
paste input "https://www.arudin.com/product/2735/"
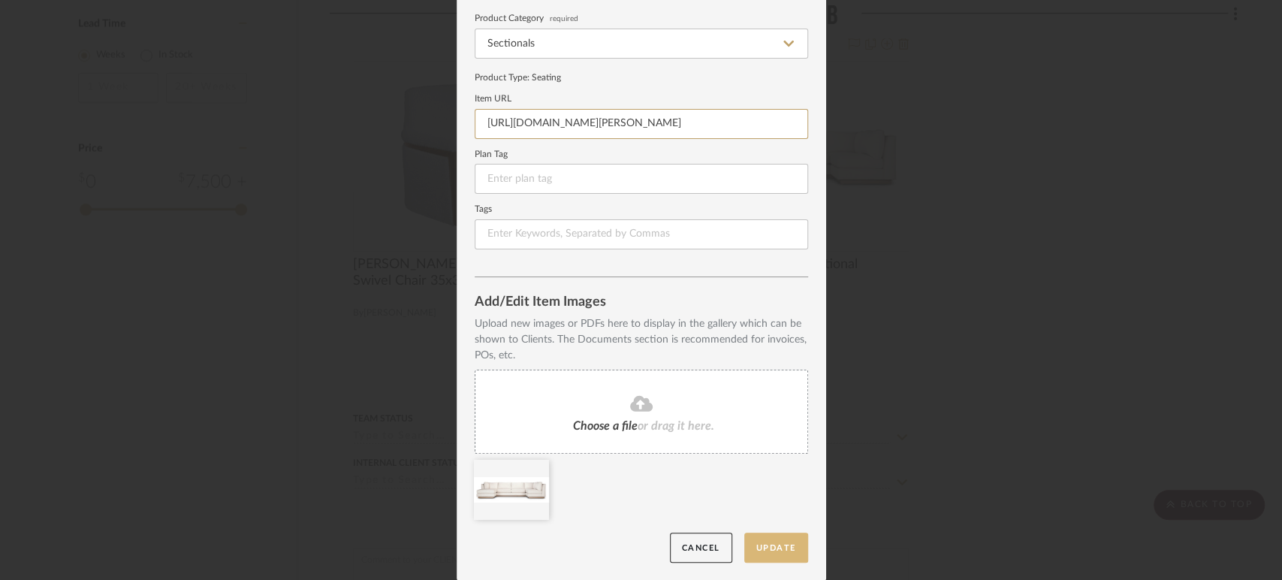
type input "https://www.arudin.com/product/2735/"
click at [767, 553] on button "Update" at bounding box center [776, 547] width 64 height 31
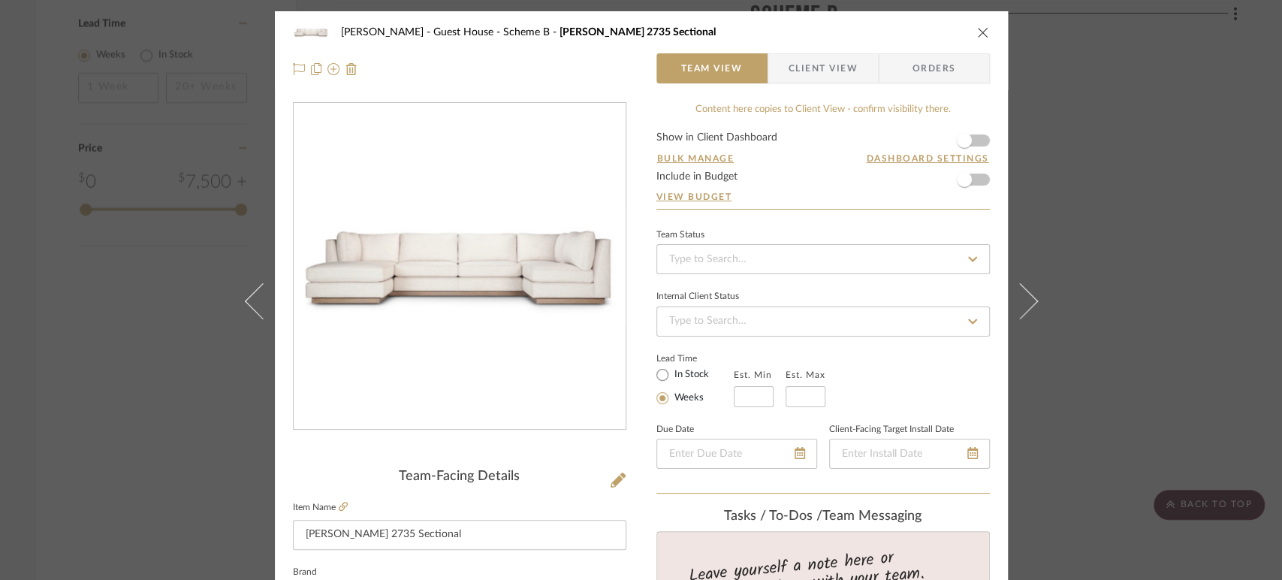
click at [979, 28] on icon "close" at bounding box center [983, 32] width 12 height 12
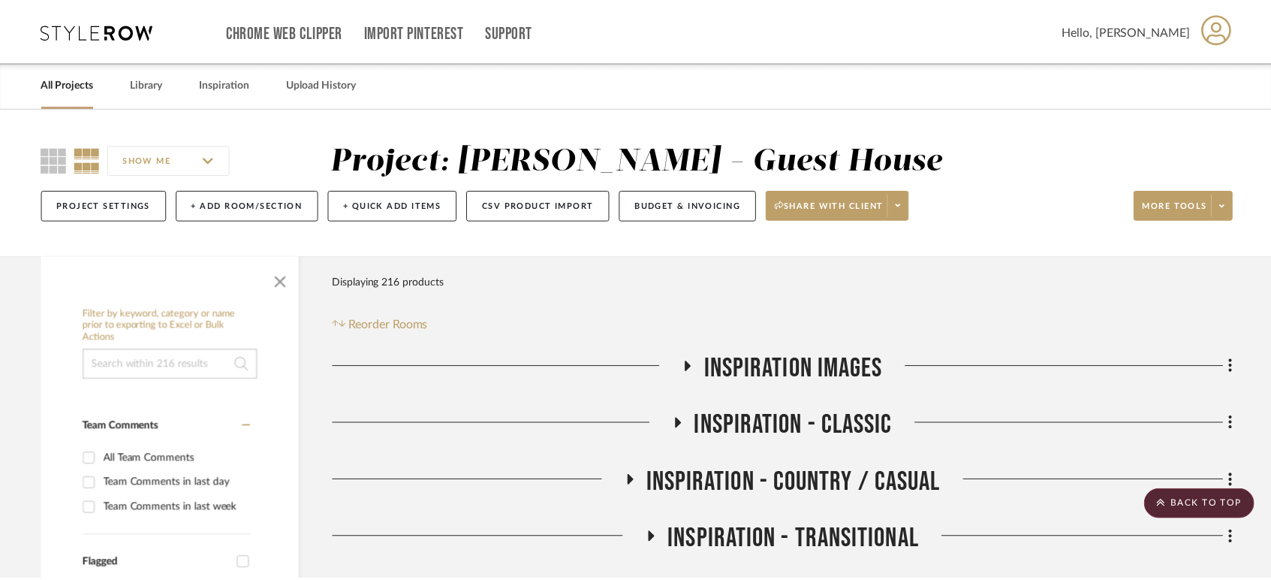
scroll to position [2002, 0]
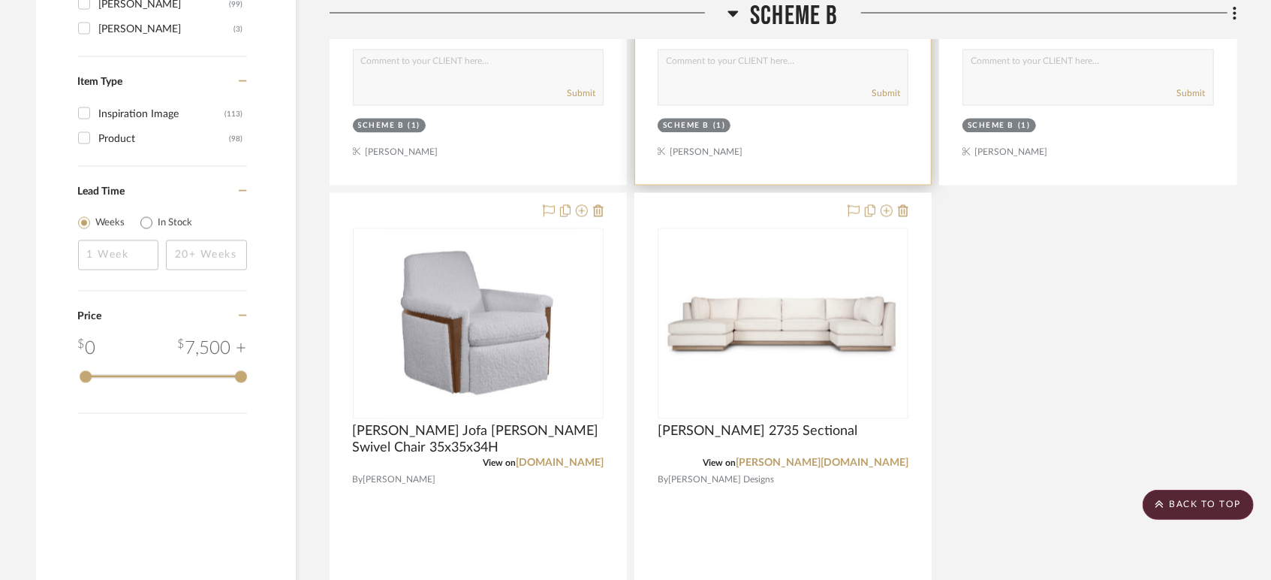
scroll to position [2253, 0]
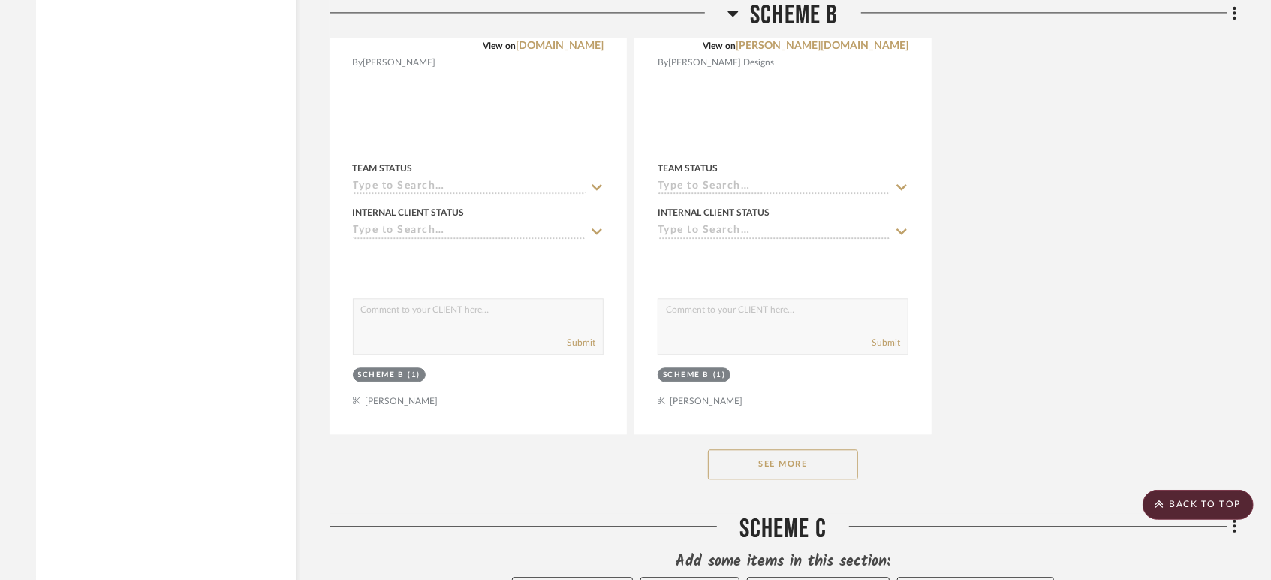
click at [772, 467] on button "See More" at bounding box center [783, 464] width 150 height 30
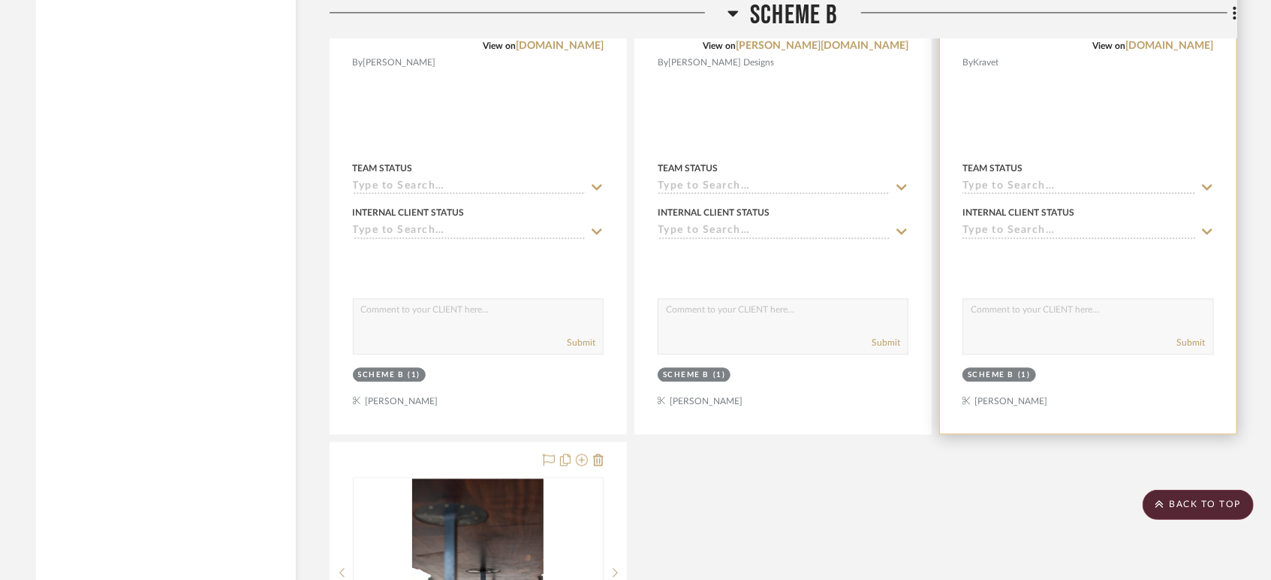
scroll to position [1919, 0]
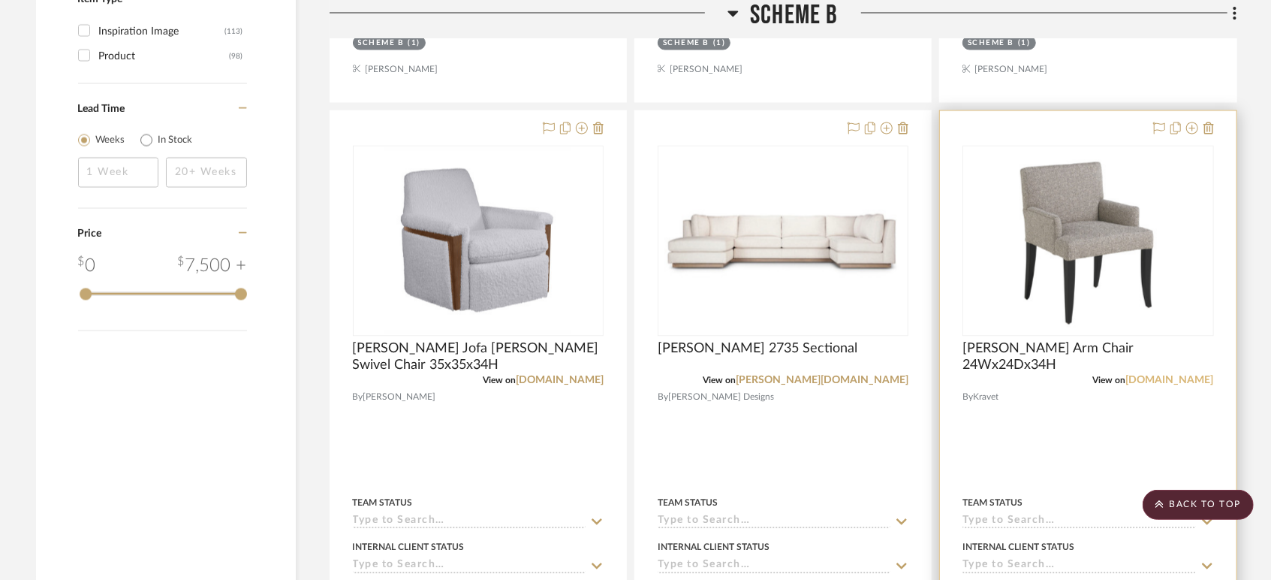
click at [1183, 376] on link "[DOMAIN_NAME]" at bounding box center [1170, 380] width 88 height 11
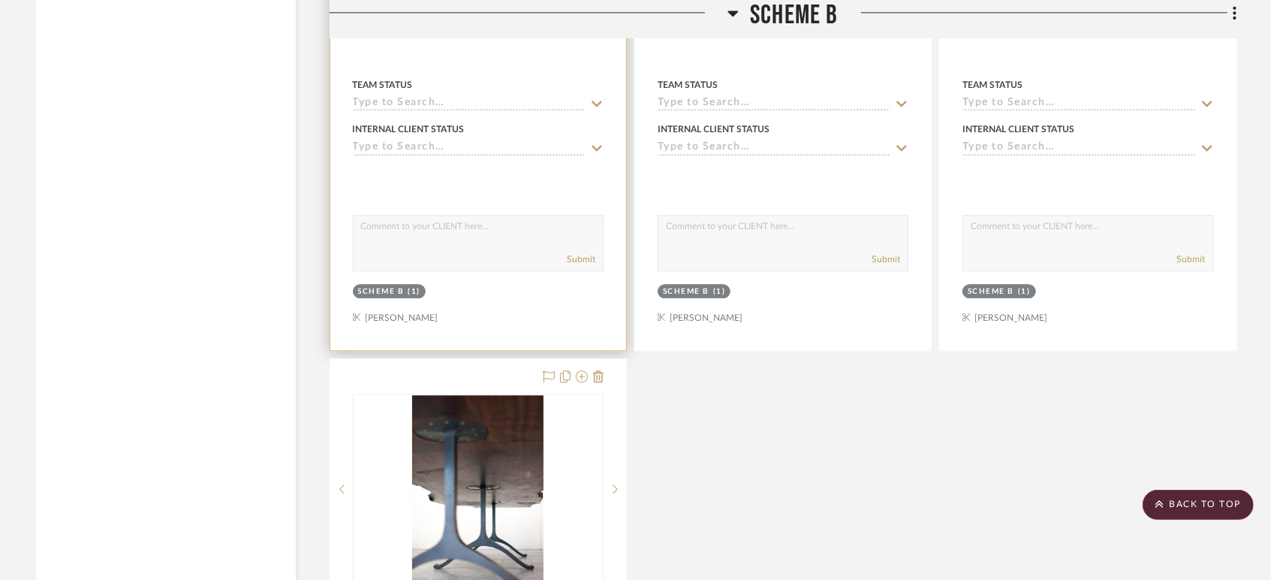
scroll to position [2670, 0]
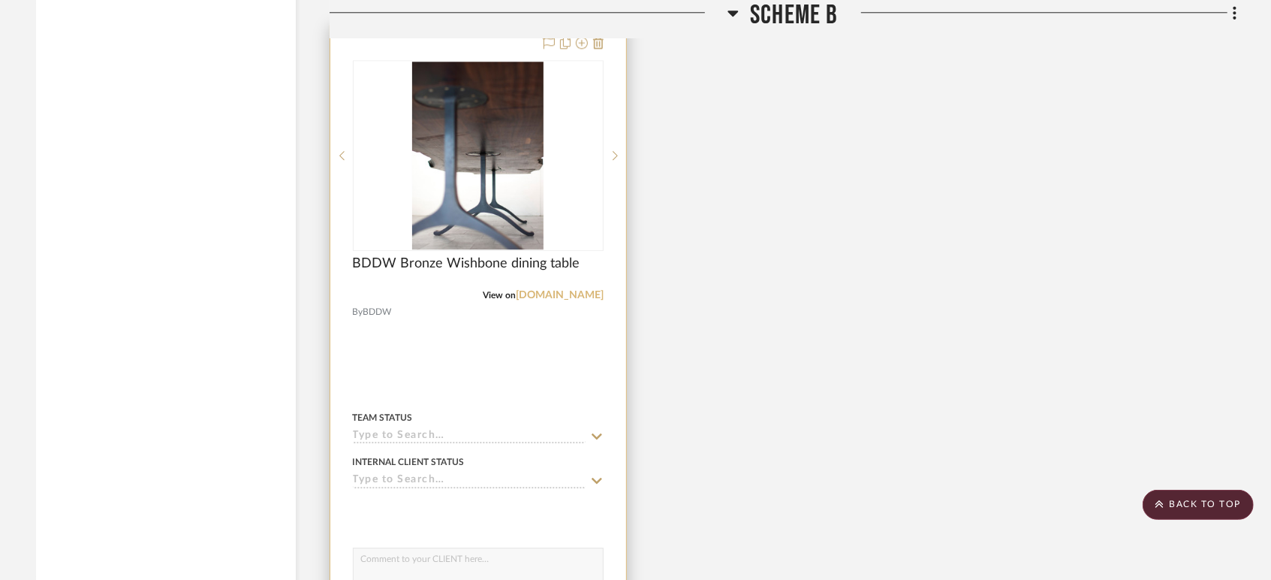
click at [582, 294] on link "[DOMAIN_NAME]" at bounding box center [560, 295] width 88 height 11
